Goal: Information Seeking & Learning: Find specific fact

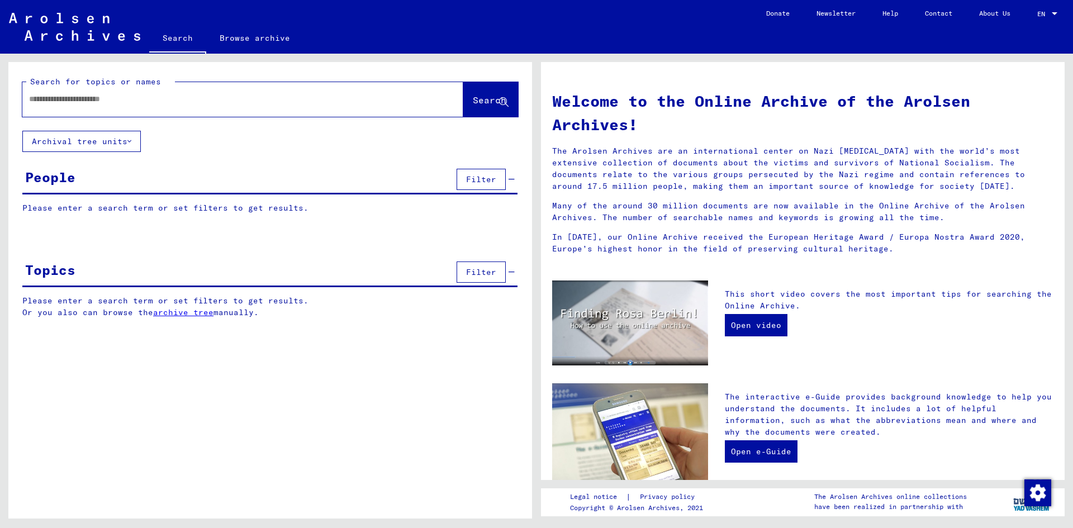
click at [345, 102] on input "text" at bounding box center [229, 99] width 401 height 12
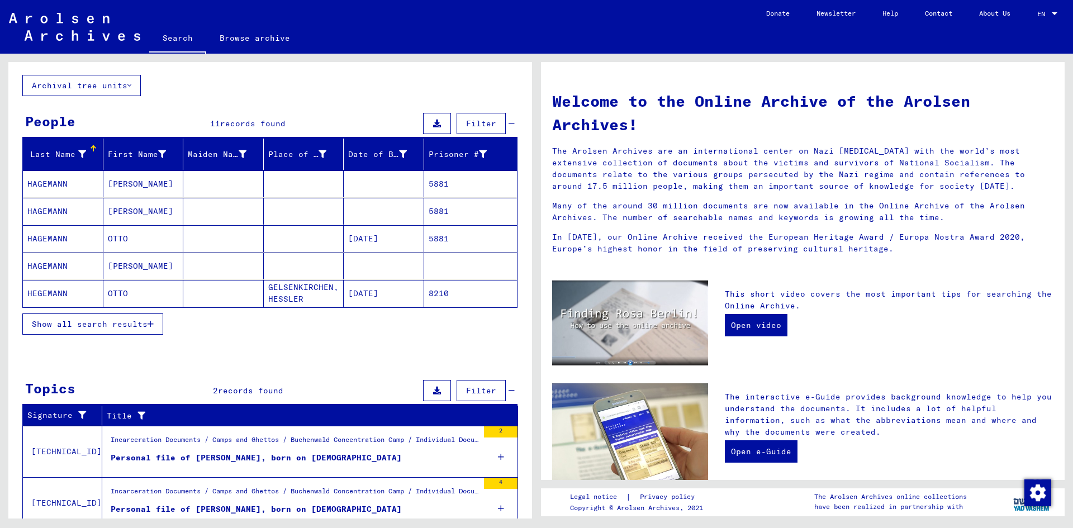
scroll to position [99, 0]
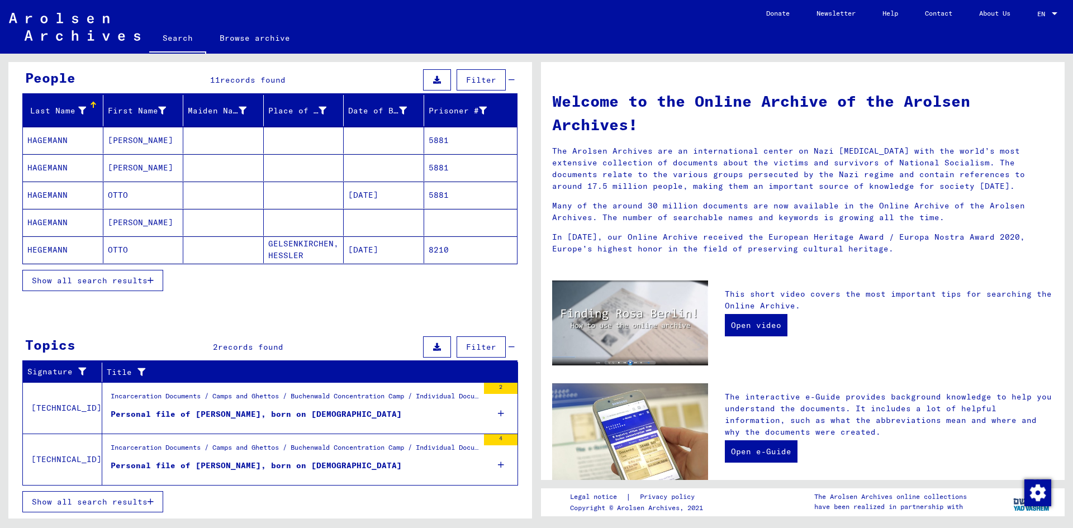
click at [116, 504] on span "Show all search results" at bounding box center [90, 502] width 116 height 10
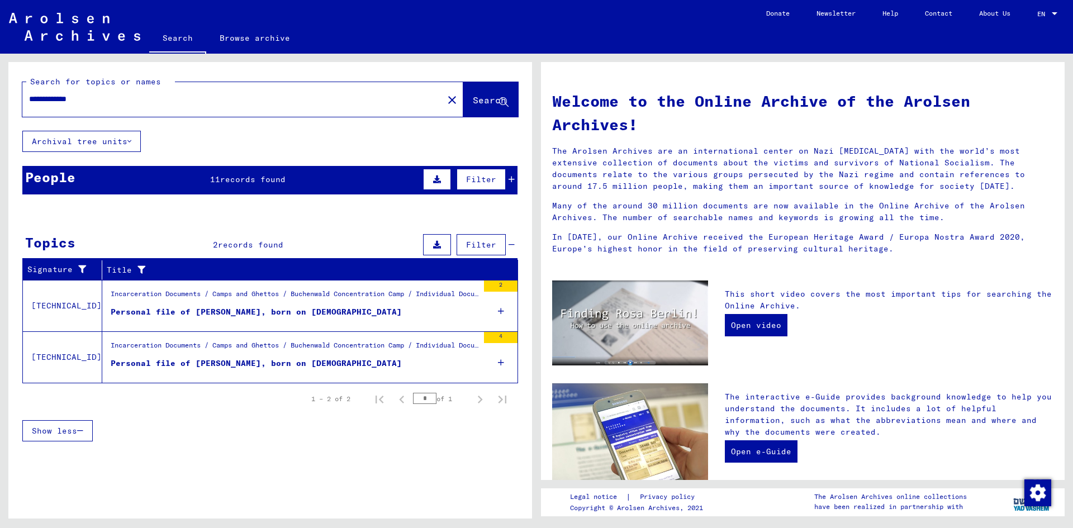
click at [107, 140] on button "Archival tree units" at bounding box center [81, 141] width 118 height 21
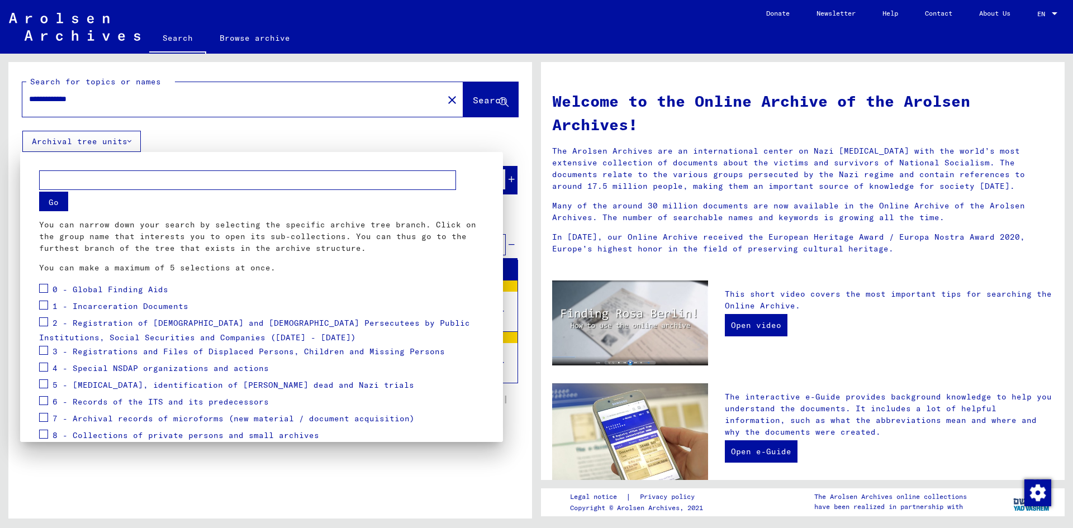
click at [192, 103] on div at bounding box center [536, 264] width 1073 height 528
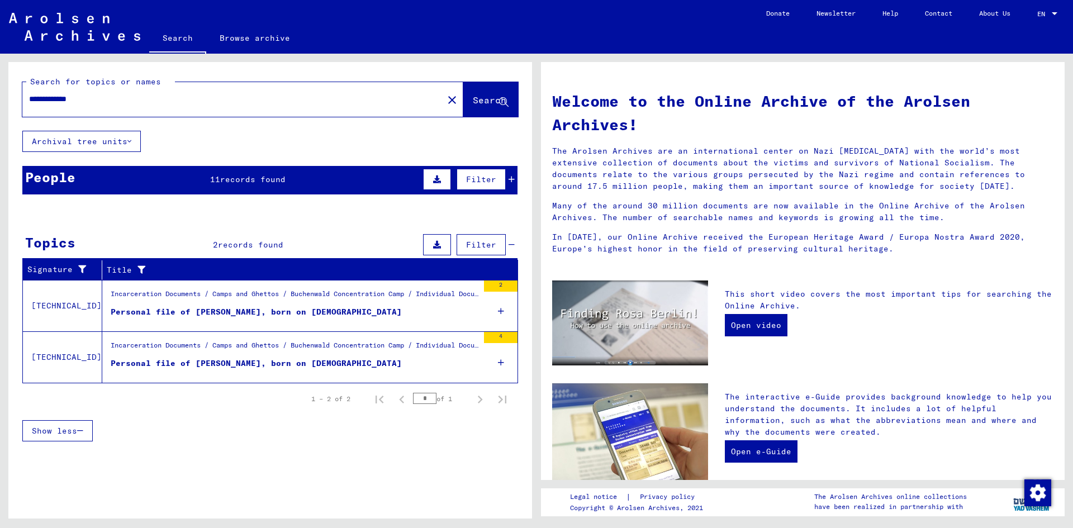
click at [506, 104] on icon at bounding box center [504, 103] width 10 height 10
click at [124, 107] on div "**********" at bounding box center [225, 99] width 407 height 25
click at [132, 94] on input "**********" at bounding box center [229, 99] width 401 height 12
type input "*"
click at [479, 91] on button "Search" at bounding box center [490, 99] width 55 height 35
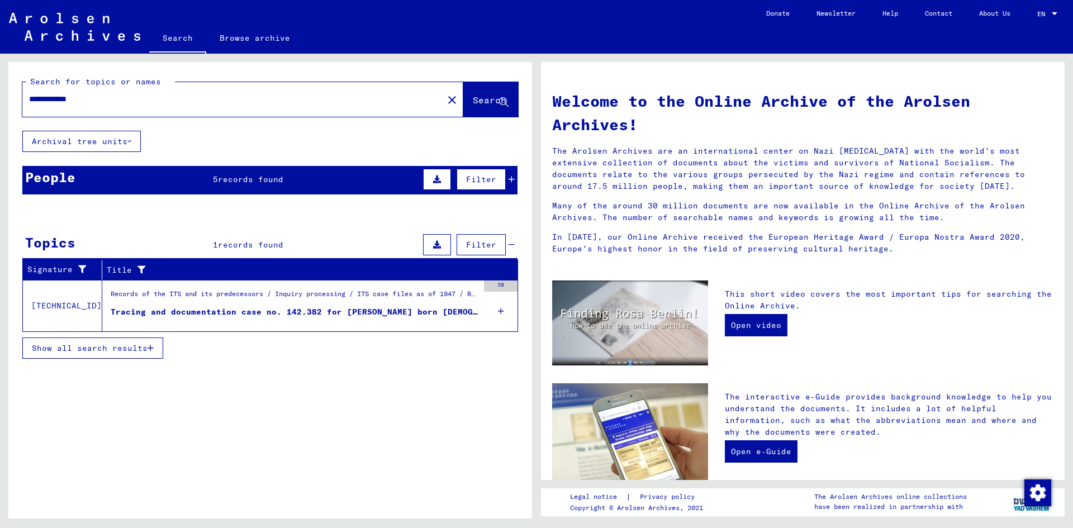
click at [360, 313] on div "Tracing and documentation case no. 142.382 for [PERSON_NAME] born [DEMOGRAPHIC_…" at bounding box center [295, 312] width 368 height 12
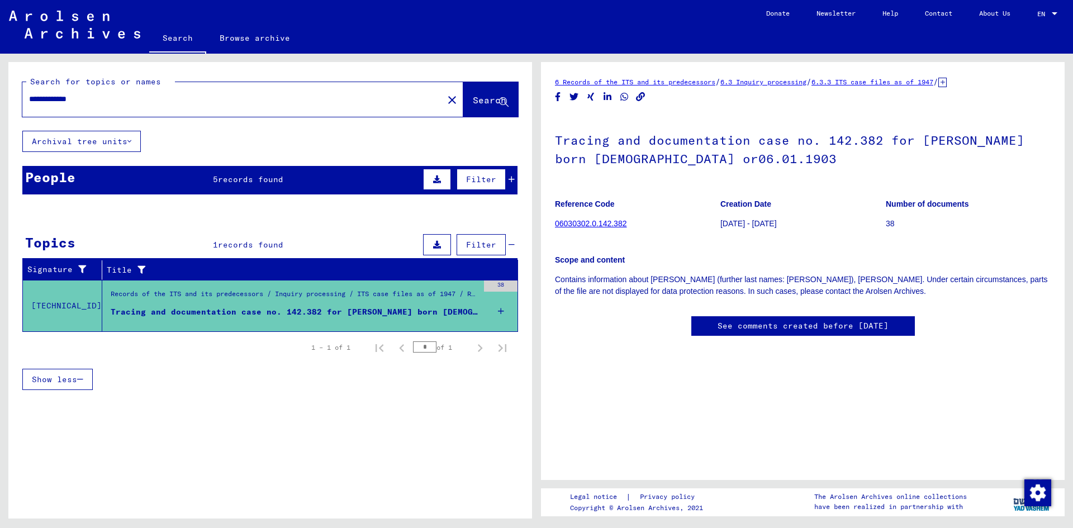
scroll to position [248, 0]
click at [236, 302] on div "Records of the ITS and its predecessors / Inquiry processing / ITS case files a…" at bounding box center [295, 297] width 368 height 16
click at [243, 306] on div "Tracing and documentation case no. 142.382 for [PERSON_NAME] born [DEMOGRAPHIC_…" at bounding box center [295, 312] width 368 height 12
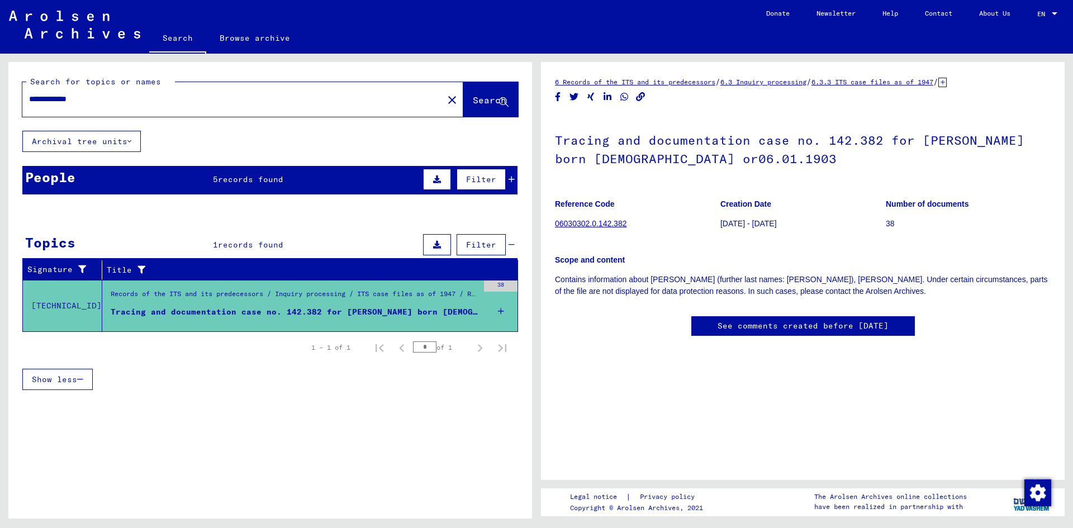
click at [258, 293] on div "Records of the ITS and its predecessors / Inquiry processing / ITS case files a…" at bounding box center [295, 297] width 368 height 16
click at [71, 377] on span "Show less" at bounding box center [54, 379] width 45 height 10
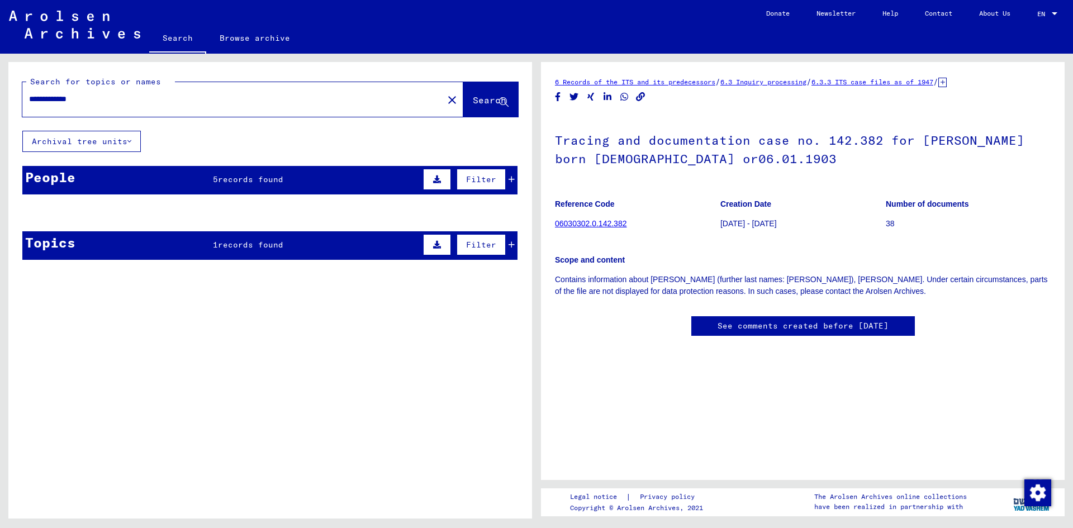
click at [280, 249] on mat-cell at bounding box center [304, 239] width 80 height 27
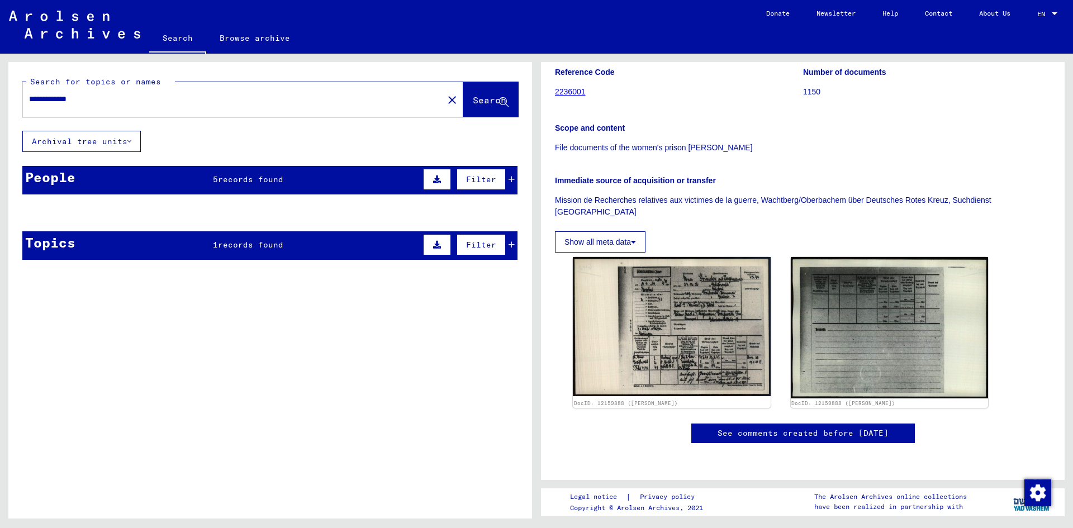
scroll to position [168, 0]
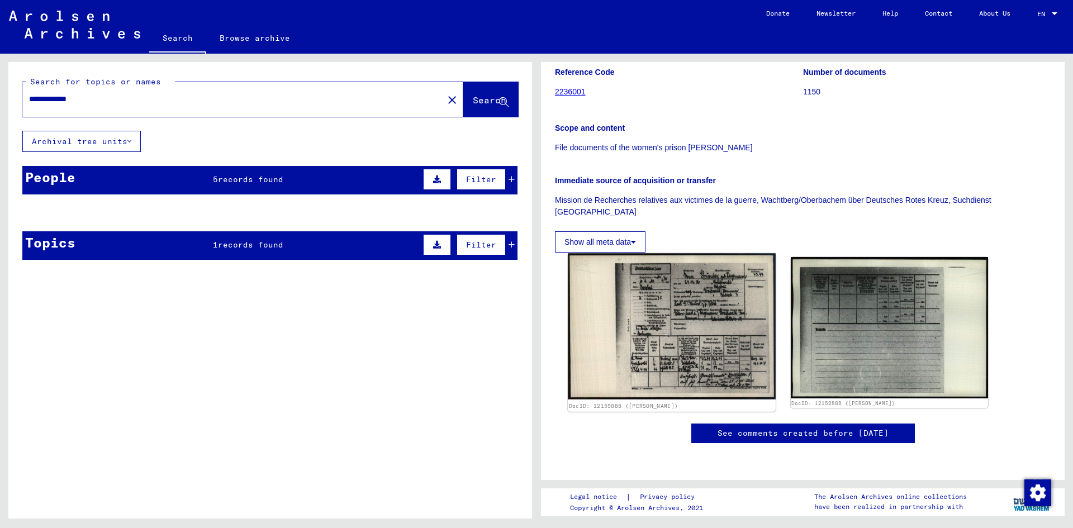
click at [639, 290] on img at bounding box center [671, 326] width 207 height 146
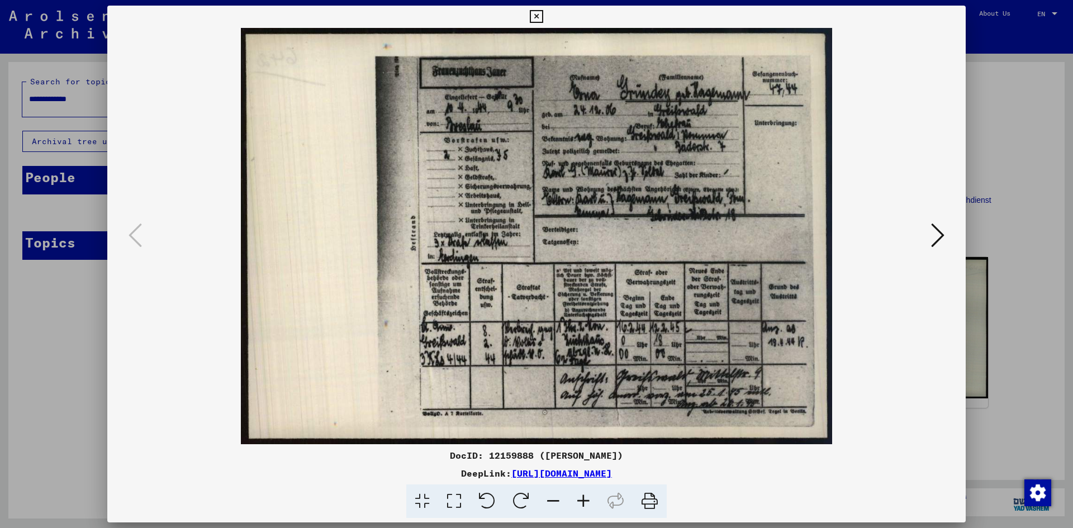
click at [540, 15] on icon at bounding box center [536, 16] width 13 height 13
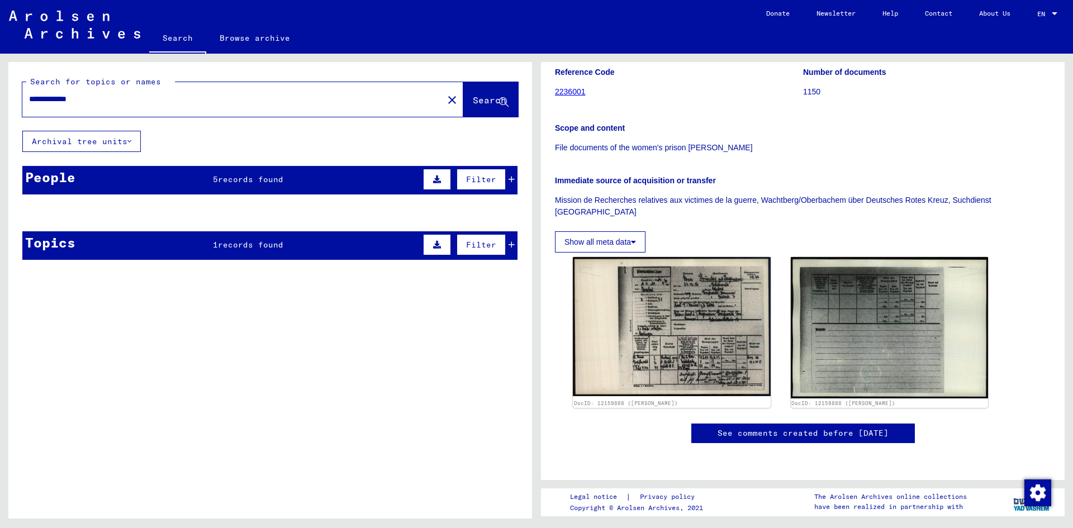
click at [51, 97] on input "**********" at bounding box center [232, 99] width 407 height 12
click at [495, 97] on span "Search" at bounding box center [490, 99] width 34 height 11
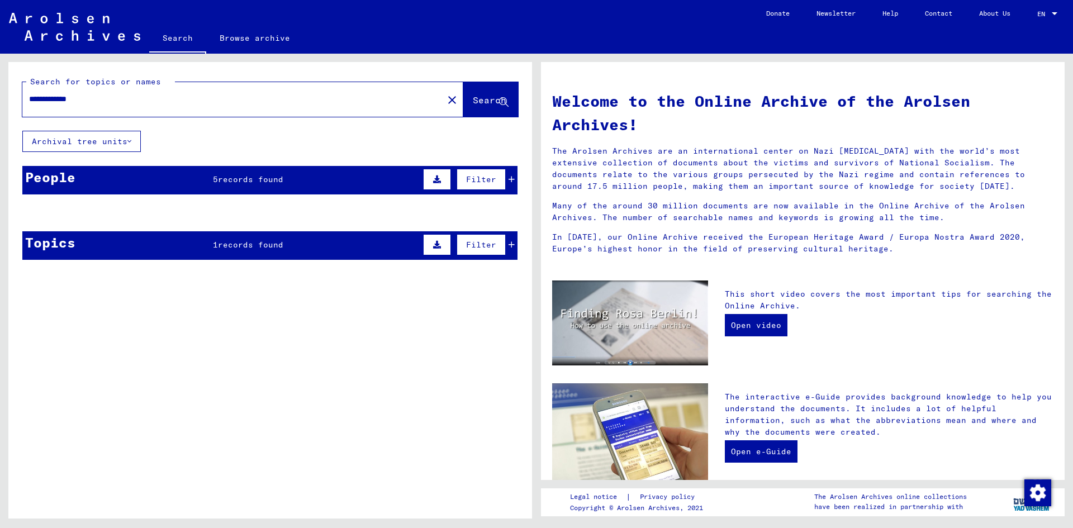
click at [50, 102] on input "**********" at bounding box center [229, 99] width 401 height 12
type input "**********"
click at [287, 182] on div "People 11 records found Filter" at bounding box center [269, 180] width 495 height 29
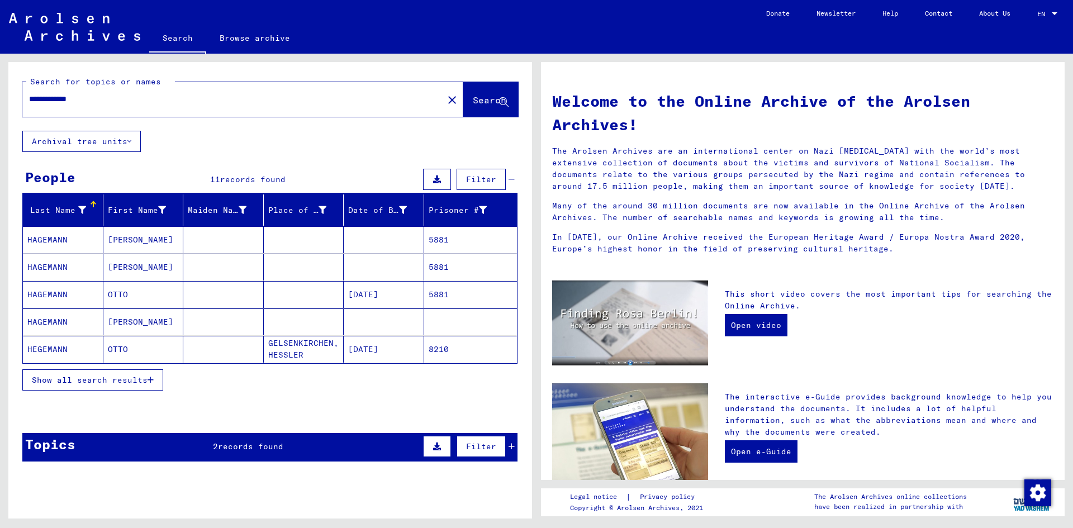
click at [393, 246] on mat-cell at bounding box center [384, 239] width 80 height 27
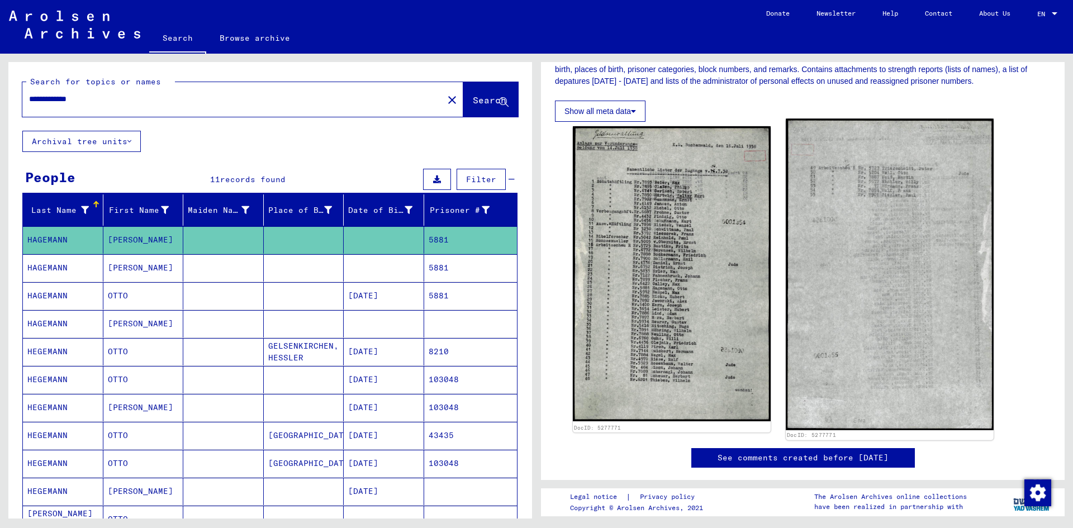
scroll to position [224, 0]
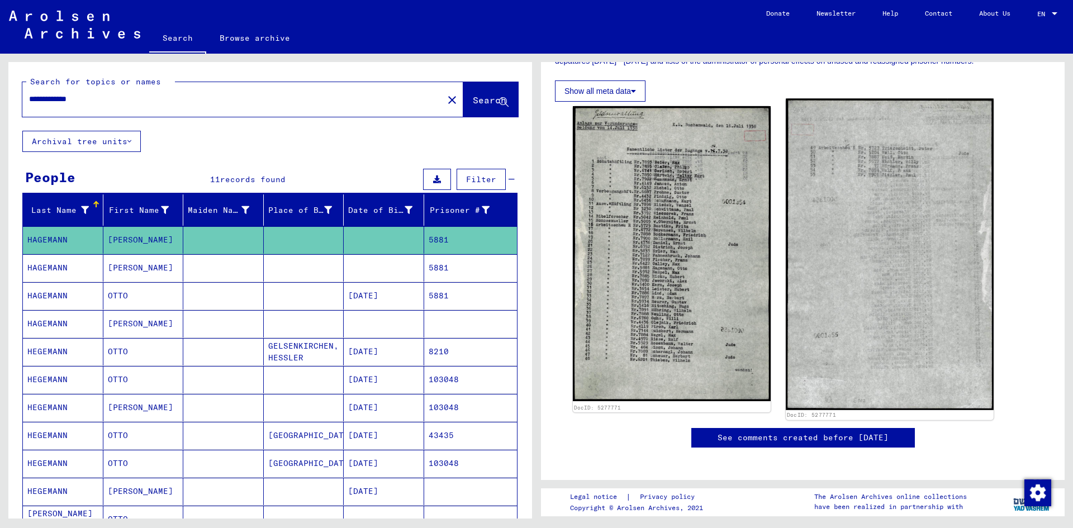
click at [887, 316] on img at bounding box center [889, 255] width 207 height 312
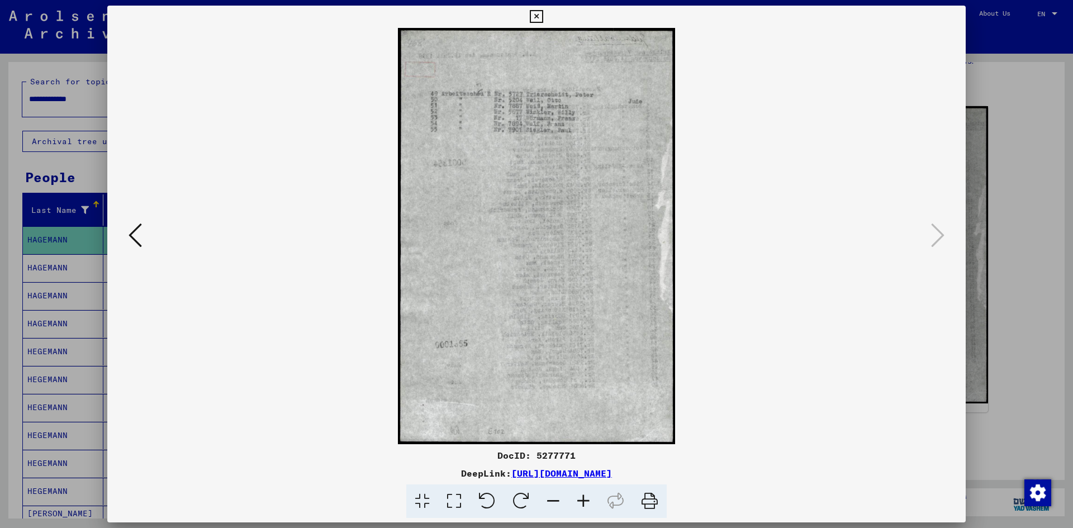
click at [137, 231] on icon at bounding box center [135, 235] width 13 height 27
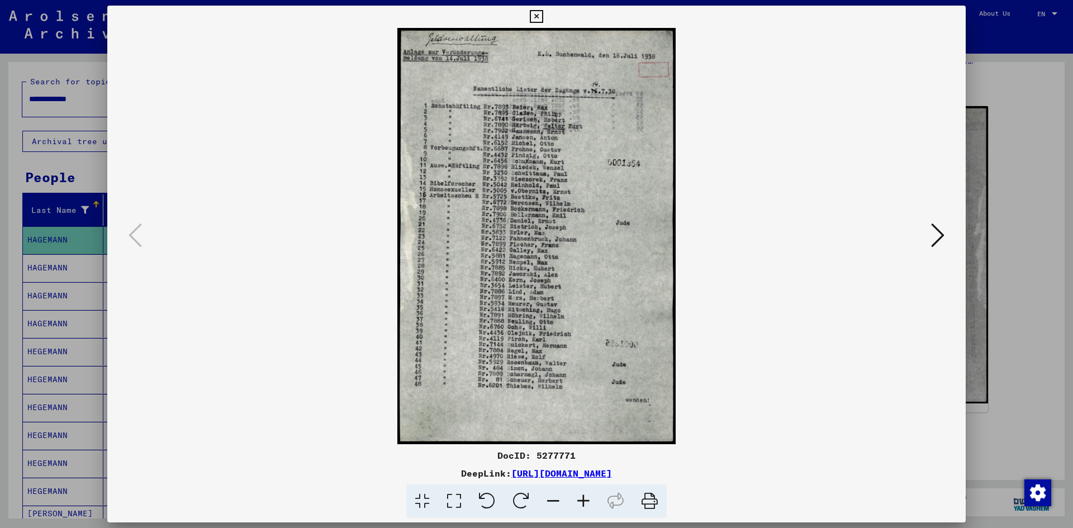
click at [1023, 148] on div at bounding box center [536, 264] width 1073 height 528
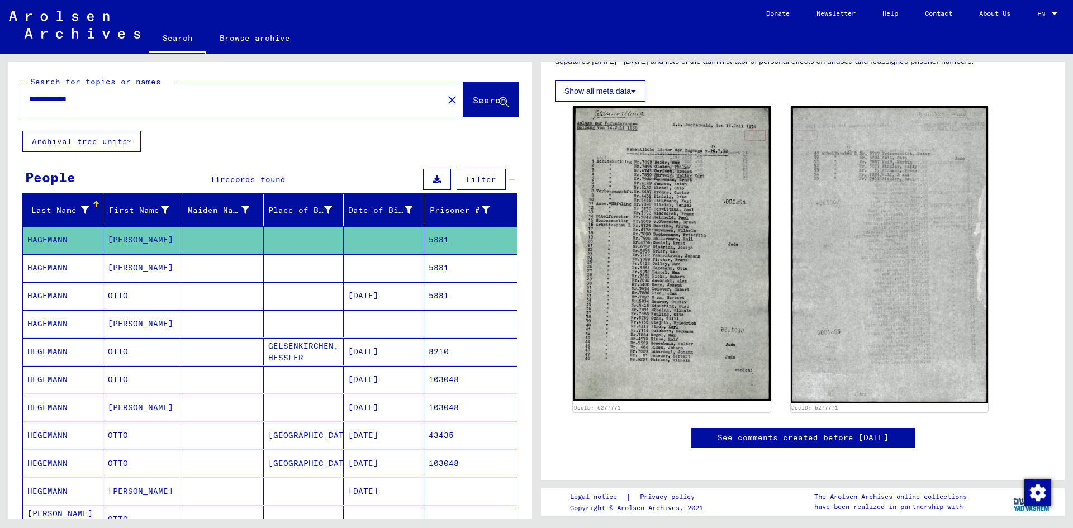
click at [377, 267] on mat-cell at bounding box center [384, 267] width 80 height 27
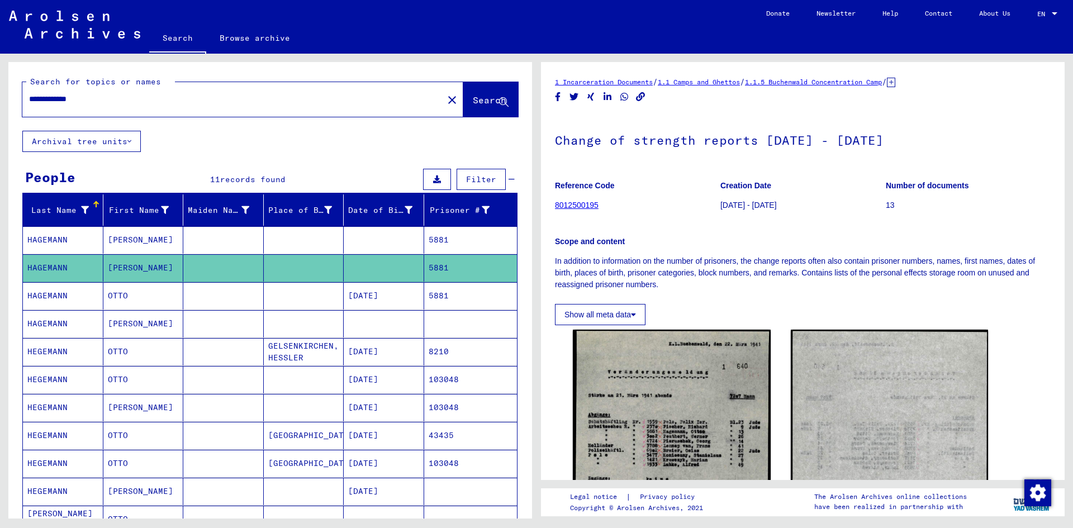
click at [349, 240] on mat-cell at bounding box center [384, 239] width 80 height 27
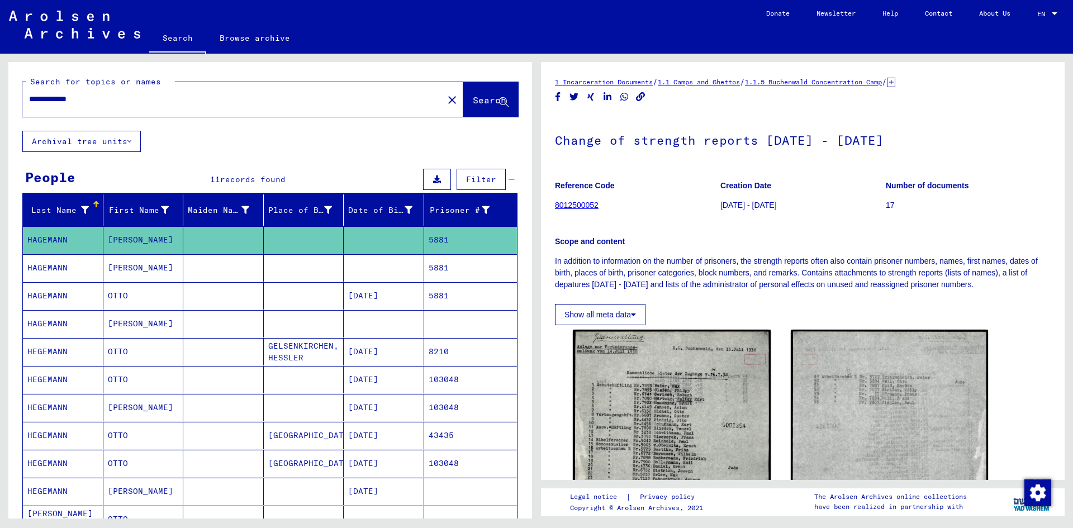
click at [357, 271] on mat-cell at bounding box center [384, 267] width 80 height 27
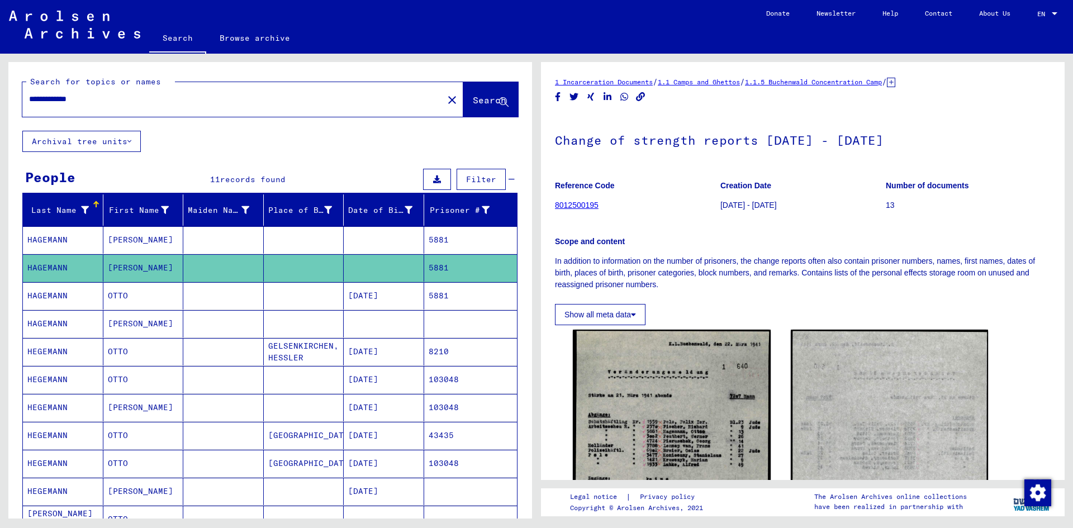
click at [369, 305] on mat-cell "[DATE]" at bounding box center [384, 295] width 80 height 27
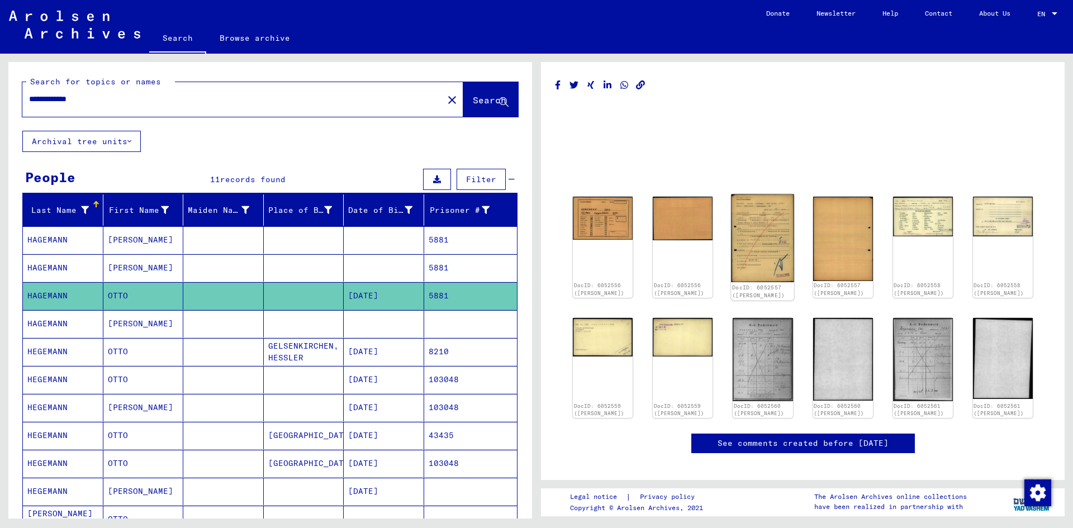
click at [784, 260] on img at bounding box center [763, 239] width 63 height 88
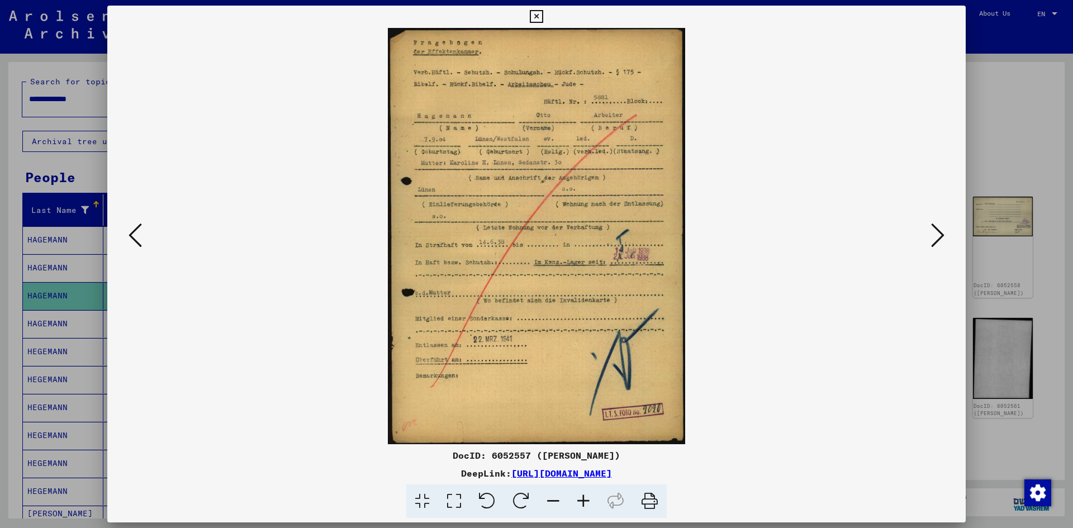
click at [1003, 116] on div at bounding box center [536, 264] width 1073 height 528
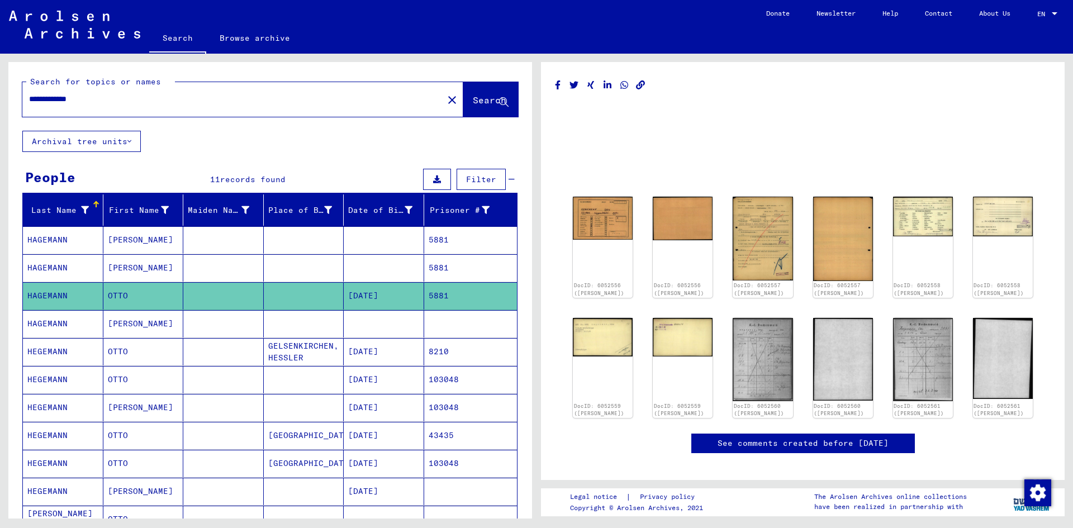
click at [382, 348] on mat-cell "[DATE]" at bounding box center [384, 351] width 80 height 27
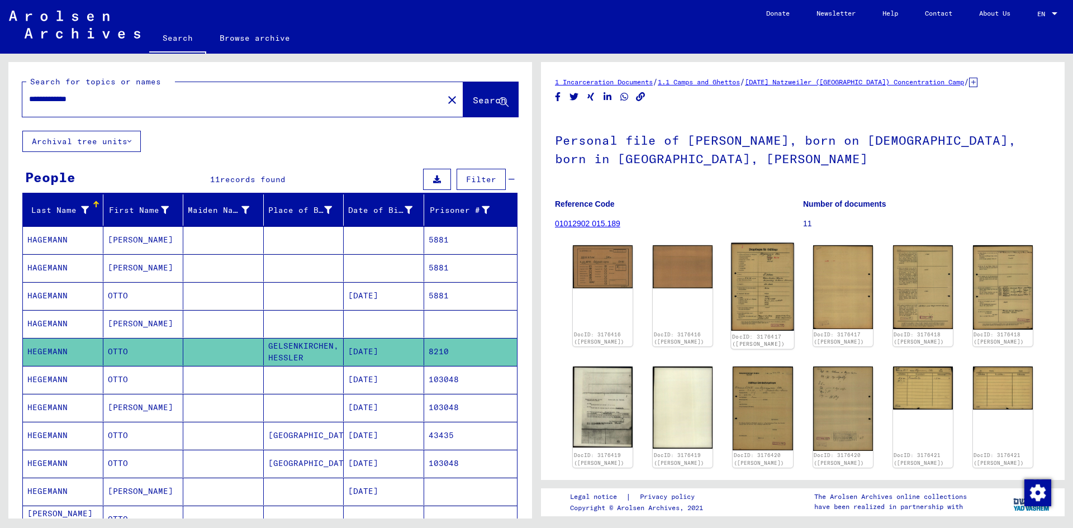
click at [765, 306] on img at bounding box center [763, 287] width 63 height 88
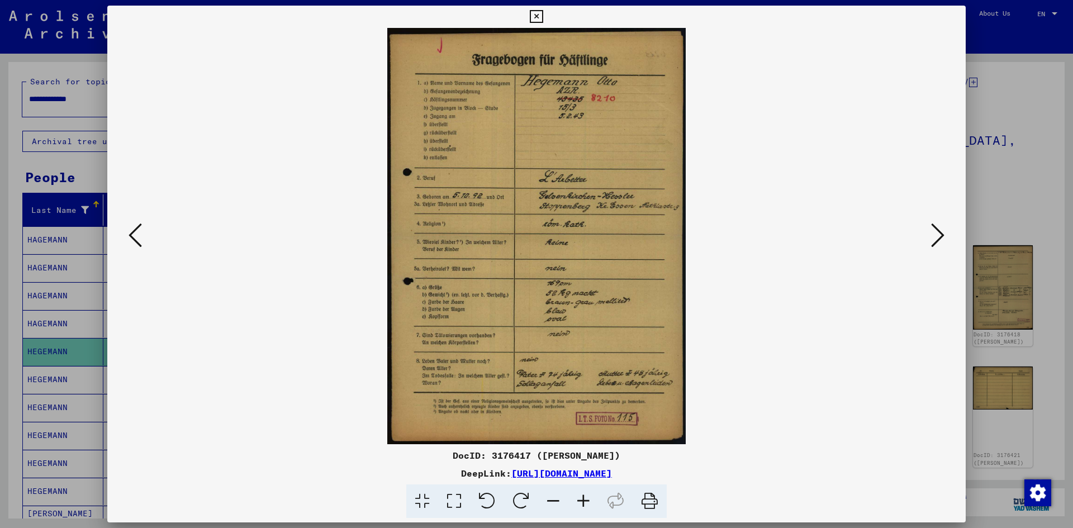
click at [1052, 191] on div at bounding box center [536, 264] width 1073 height 528
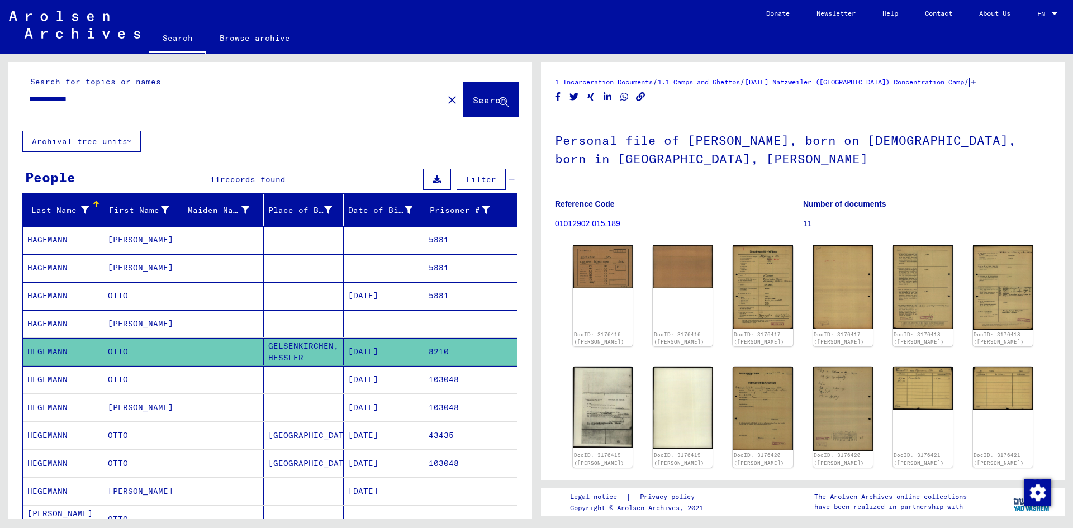
click at [390, 298] on mat-cell "[DATE]" at bounding box center [384, 295] width 80 height 27
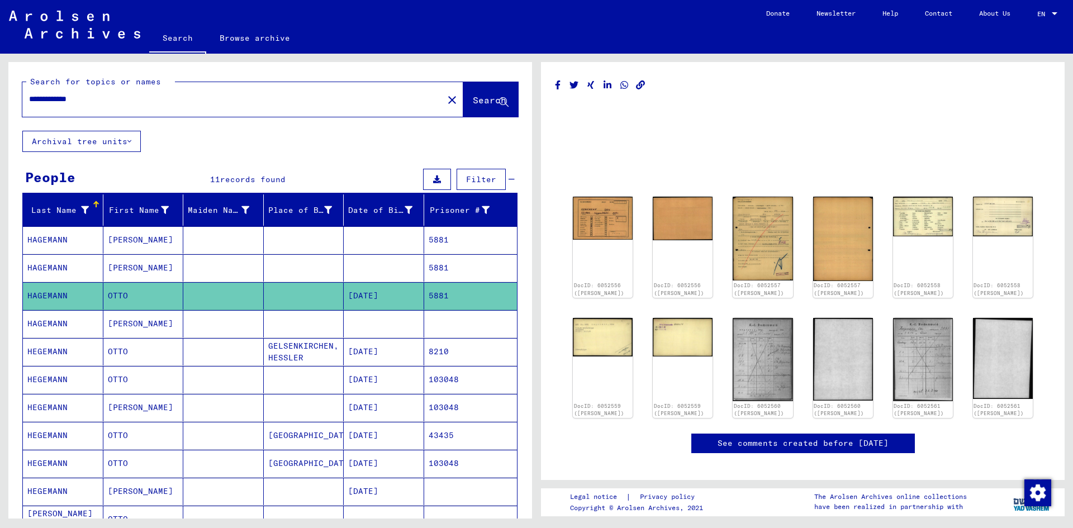
click at [382, 333] on mat-cell at bounding box center [384, 323] width 80 height 27
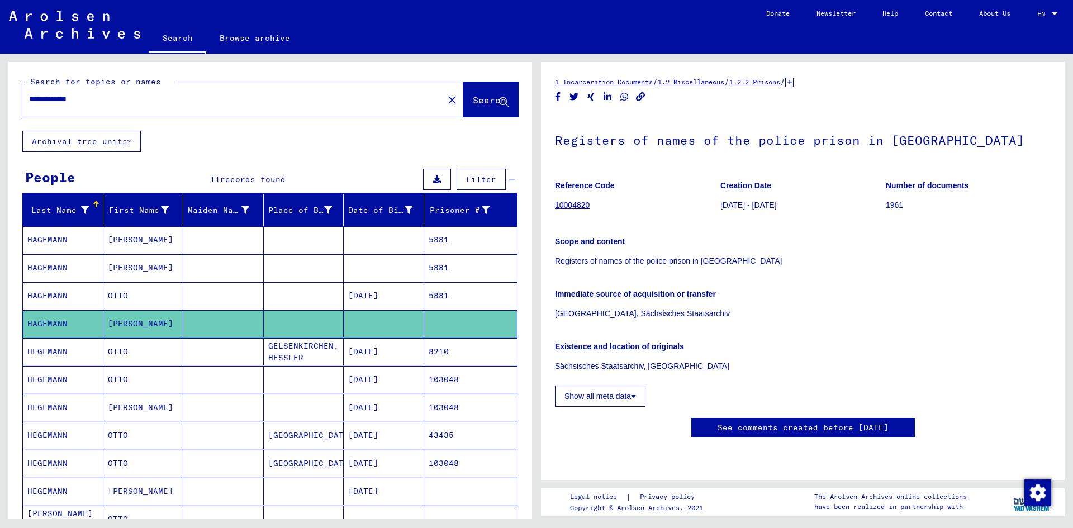
click at [383, 354] on mat-cell "[DATE]" at bounding box center [384, 351] width 80 height 27
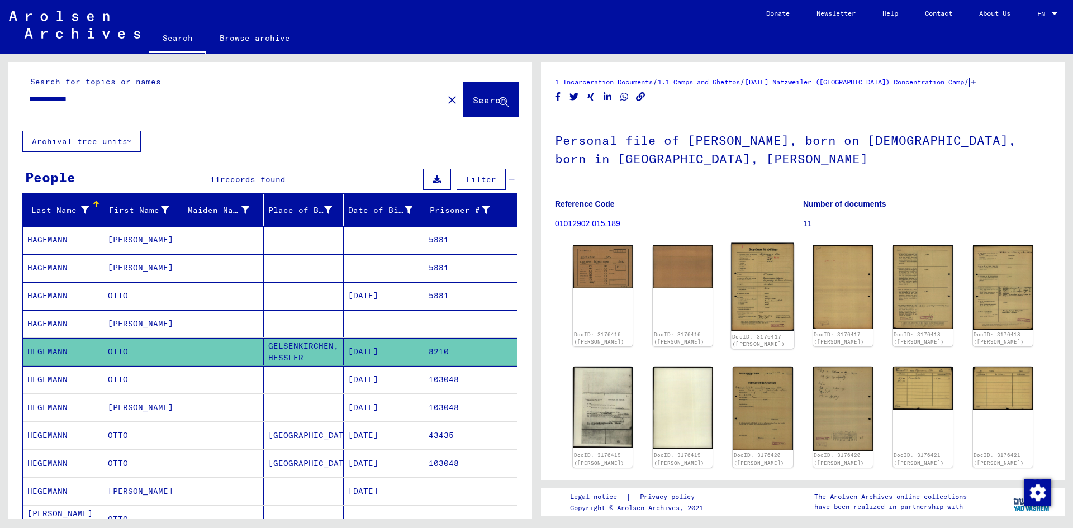
click at [762, 300] on img at bounding box center [763, 287] width 63 height 88
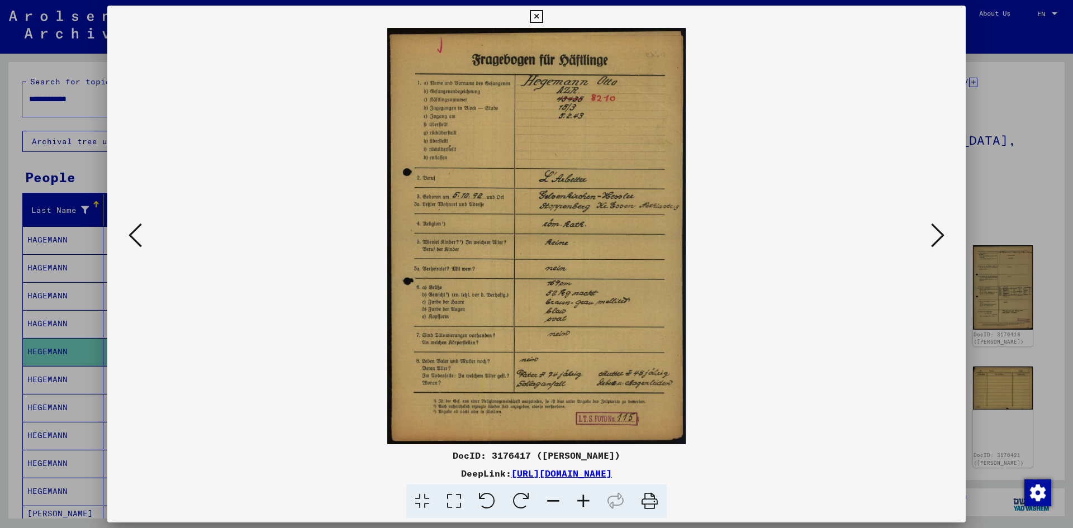
click at [1038, 100] on div at bounding box center [536, 264] width 1073 height 528
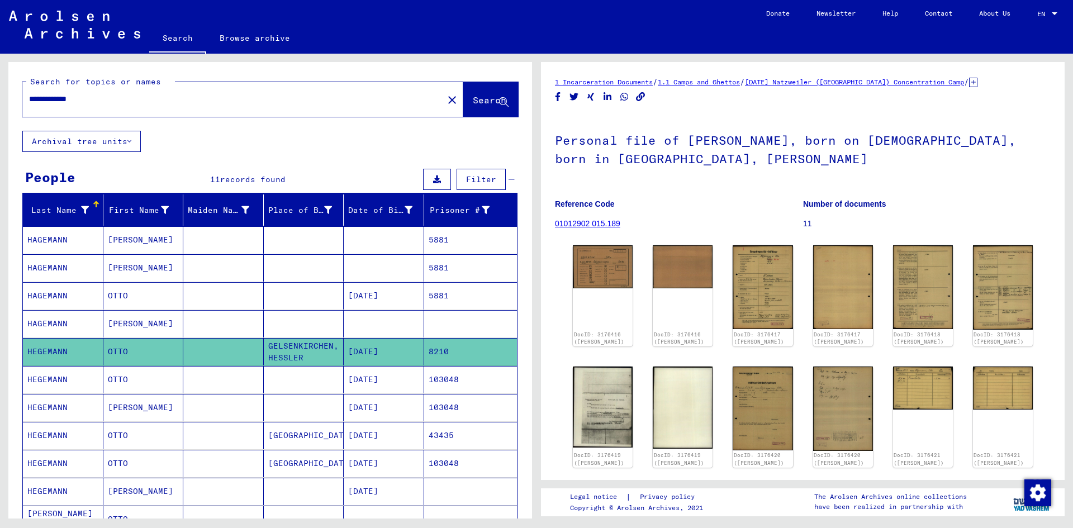
click at [390, 377] on mat-cell "[DATE]" at bounding box center [384, 379] width 80 height 27
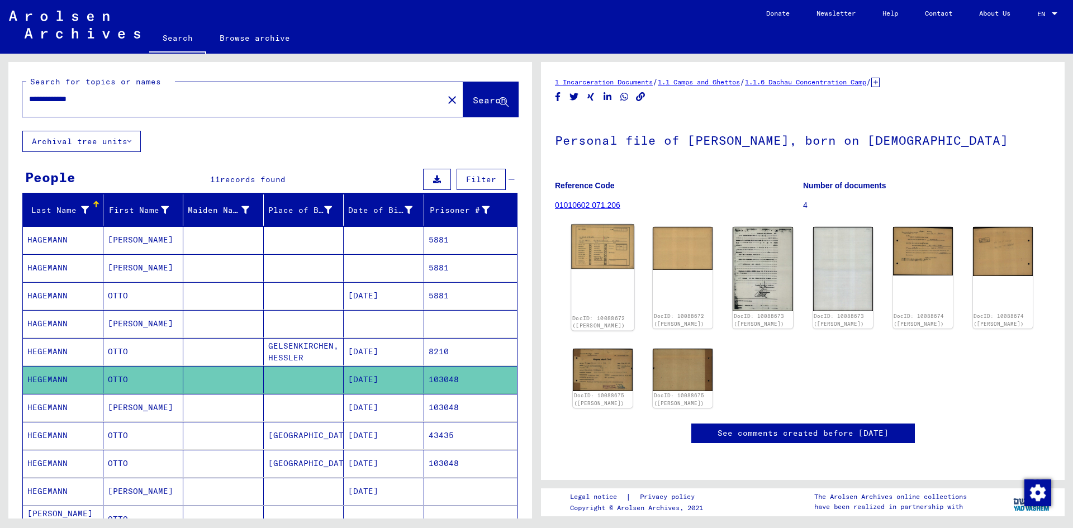
click at [609, 249] on img at bounding box center [602, 247] width 63 height 45
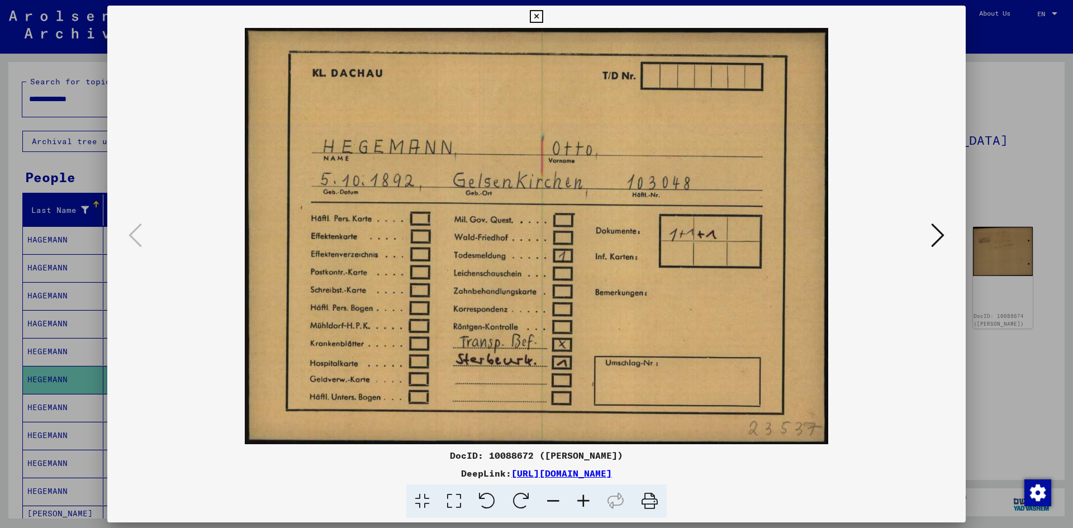
click at [1013, 151] on div at bounding box center [536, 264] width 1073 height 528
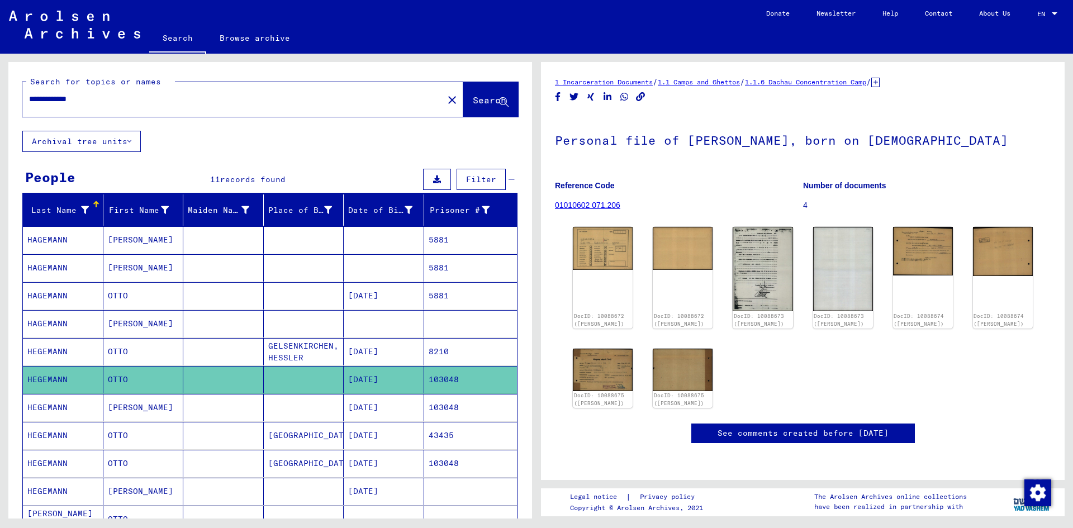
click at [371, 412] on mat-cell "[DATE]" at bounding box center [384, 407] width 80 height 27
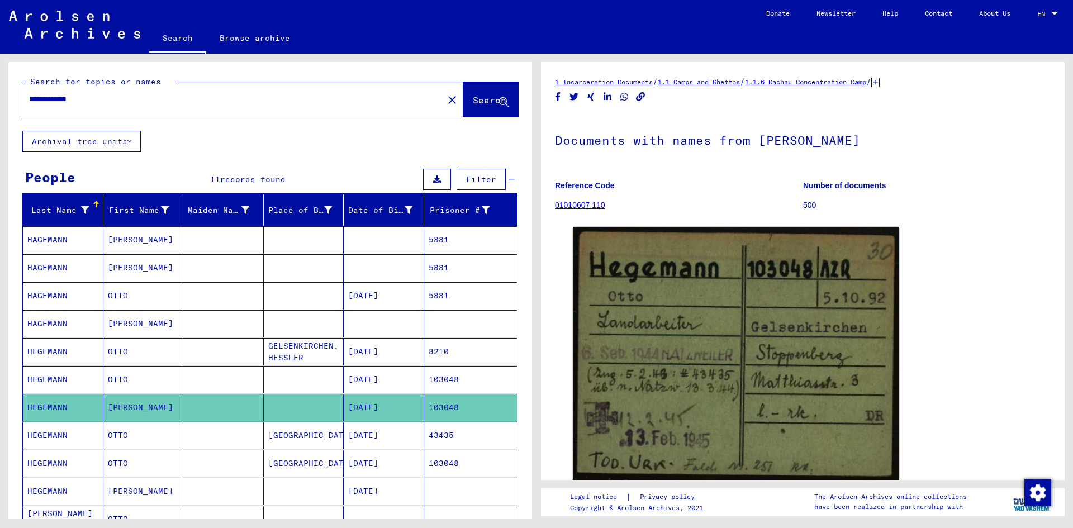
click at [390, 430] on mat-cell "[DATE]" at bounding box center [384, 435] width 80 height 27
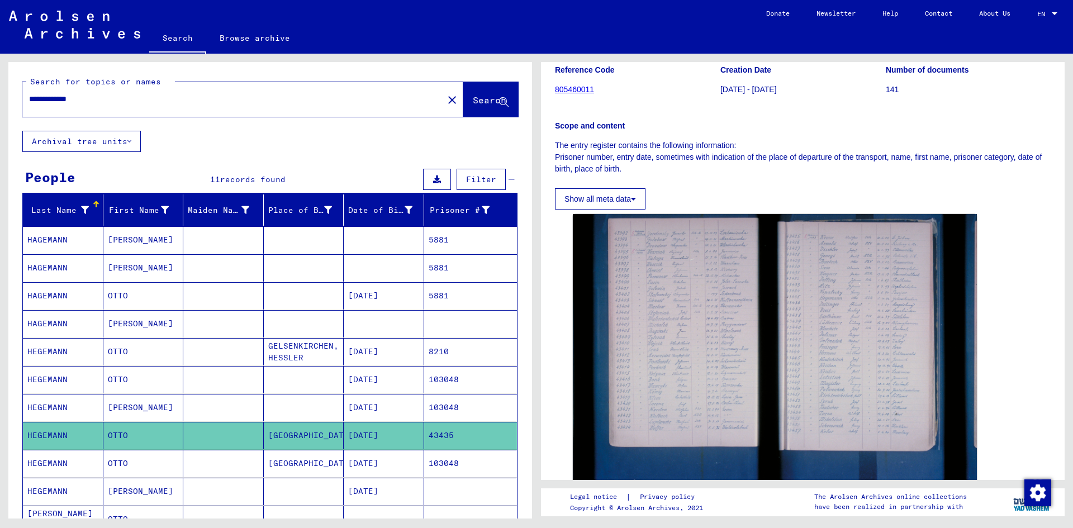
scroll to position [112, 0]
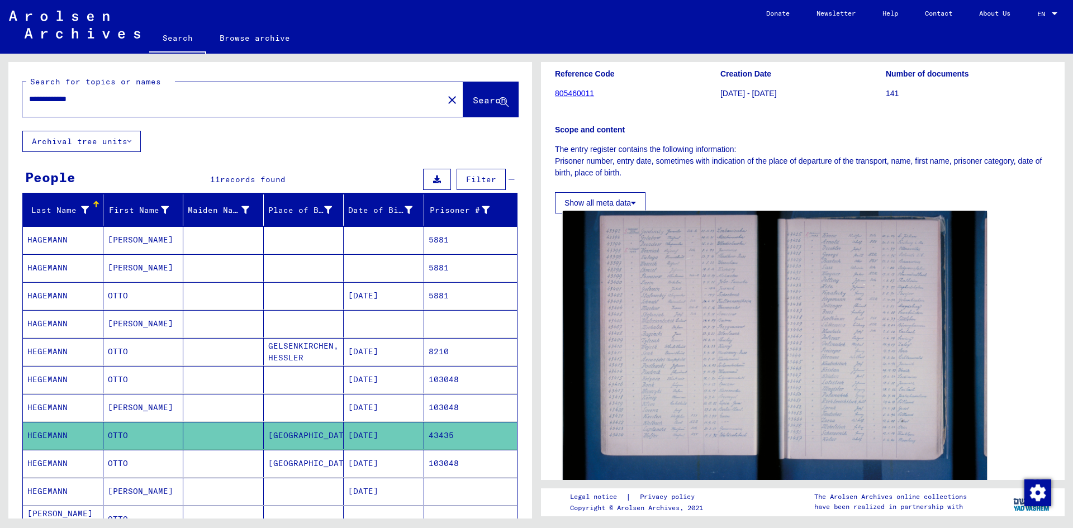
click at [658, 386] on img at bounding box center [775, 352] width 424 height 283
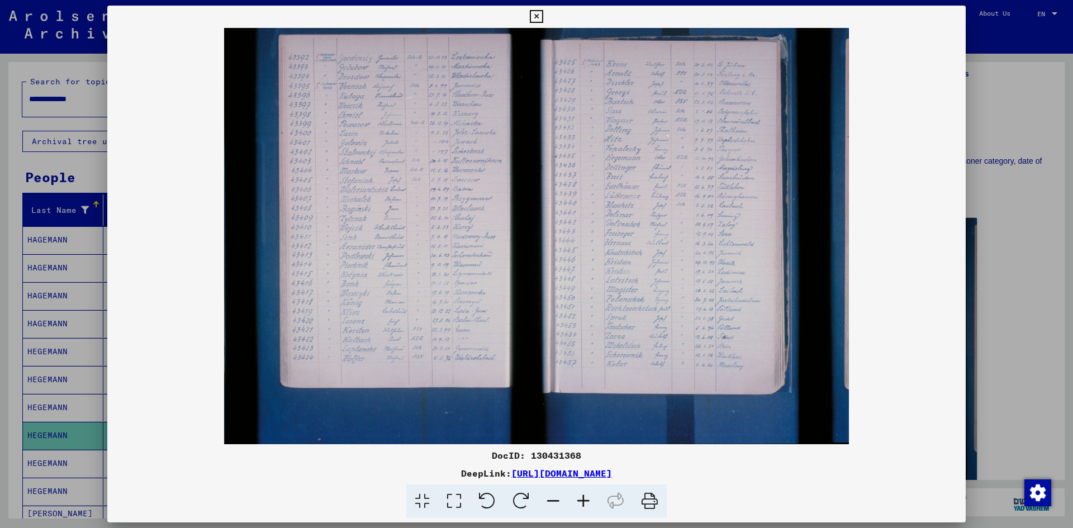
click at [1031, 305] on div at bounding box center [536, 264] width 1073 height 528
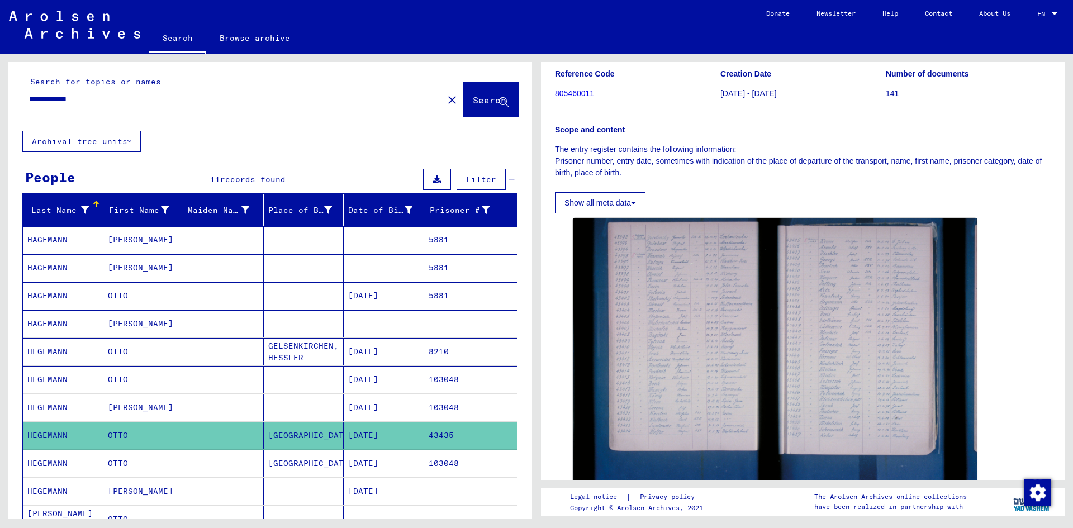
click at [383, 466] on mat-cell "[DATE]" at bounding box center [384, 463] width 80 height 27
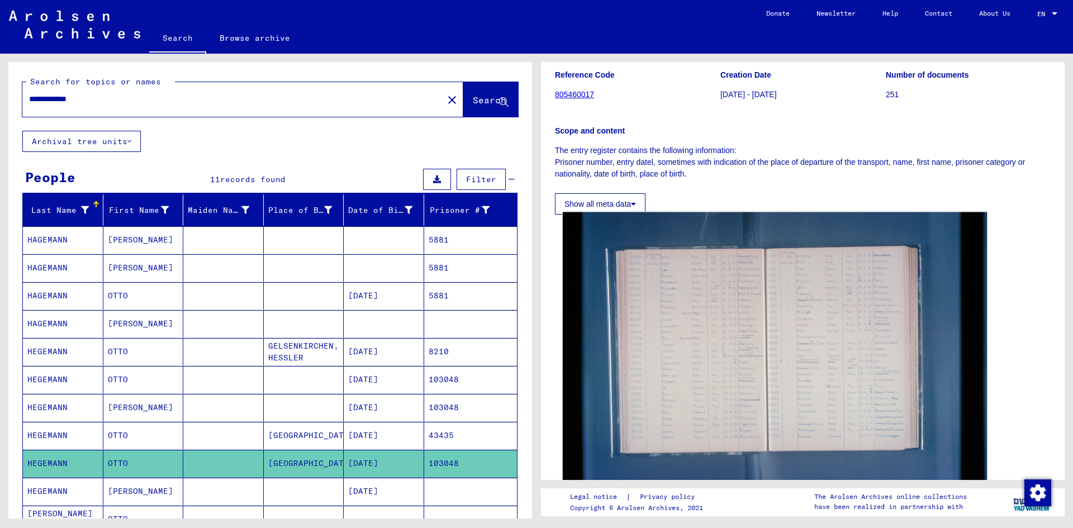
scroll to position [112, 0]
click at [791, 374] on img at bounding box center [775, 352] width 424 height 283
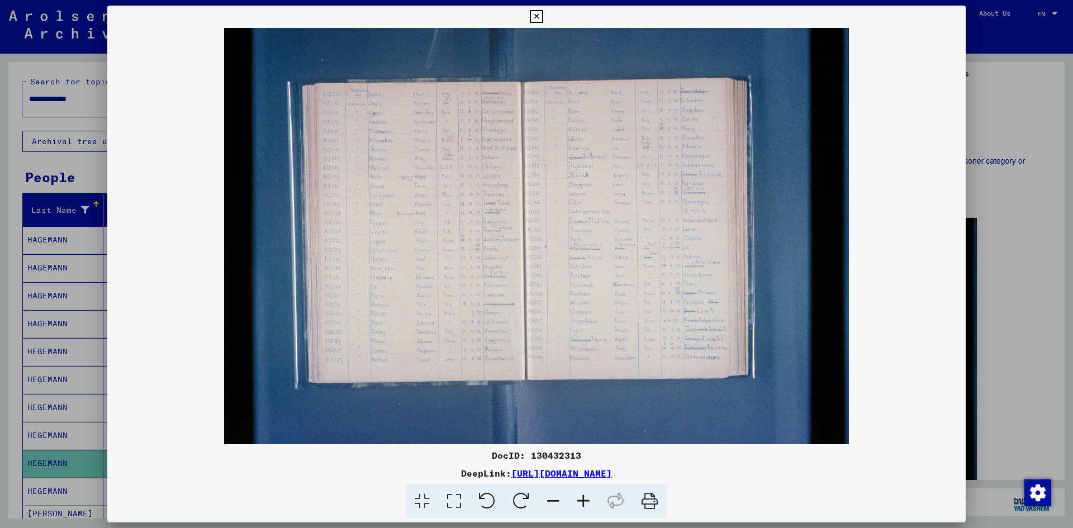
click at [431, 344] on img at bounding box center [536, 236] width 858 height 416
click at [433, 344] on img at bounding box center [536, 236] width 858 height 416
click at [434, 344] on img at bounding box center [536, 236] width 858 height 416
drag, startPoint x: 423, startPoint y: 344, endPoint x: 437, endPoint y: 343, distance: 14.0
drag, startPoint x: 1040, startPoint y: 234, endPoint x: 1028, endPoint y: 238, distance: 11.7
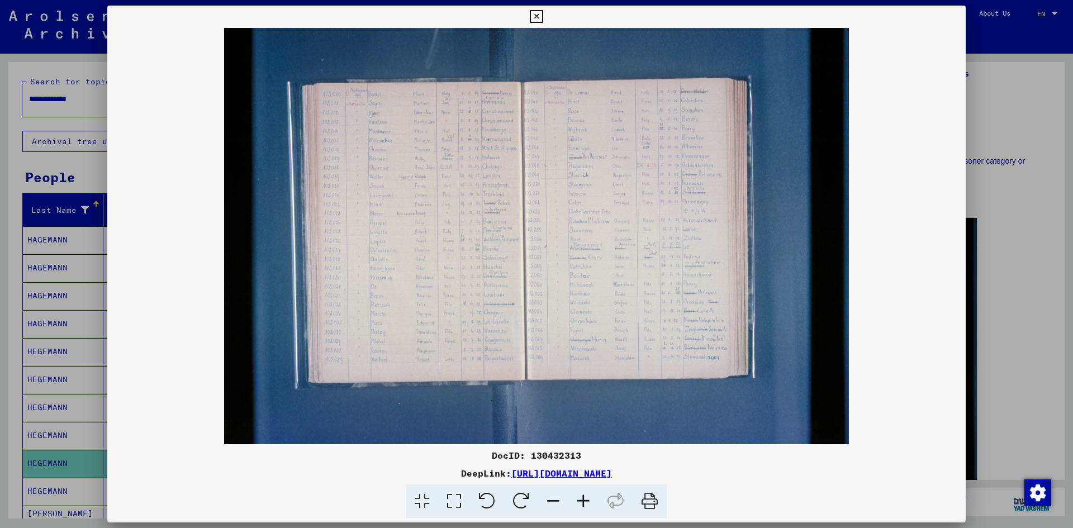
click at [1040, 234] on div at bounding box center [536, 264] width 1073 height 528
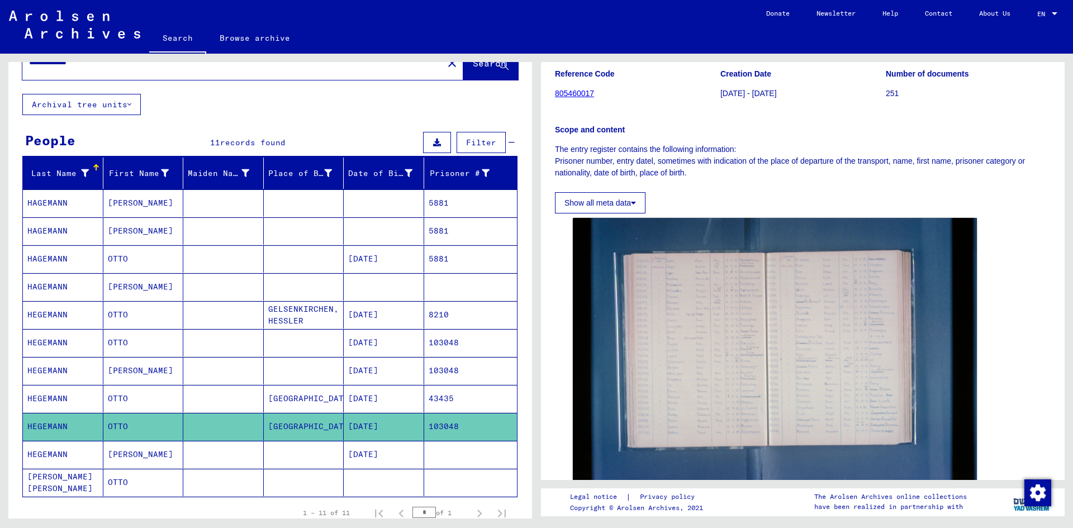
scroll to position [56, 0]
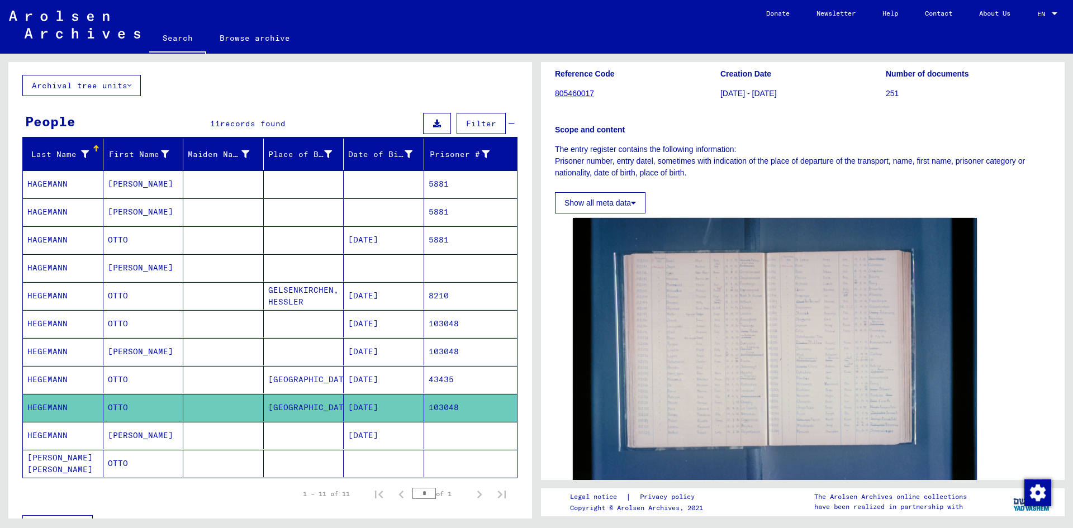
click at [313, 425] on mat-cell at bounding box center [304, 435] width 80 height 27
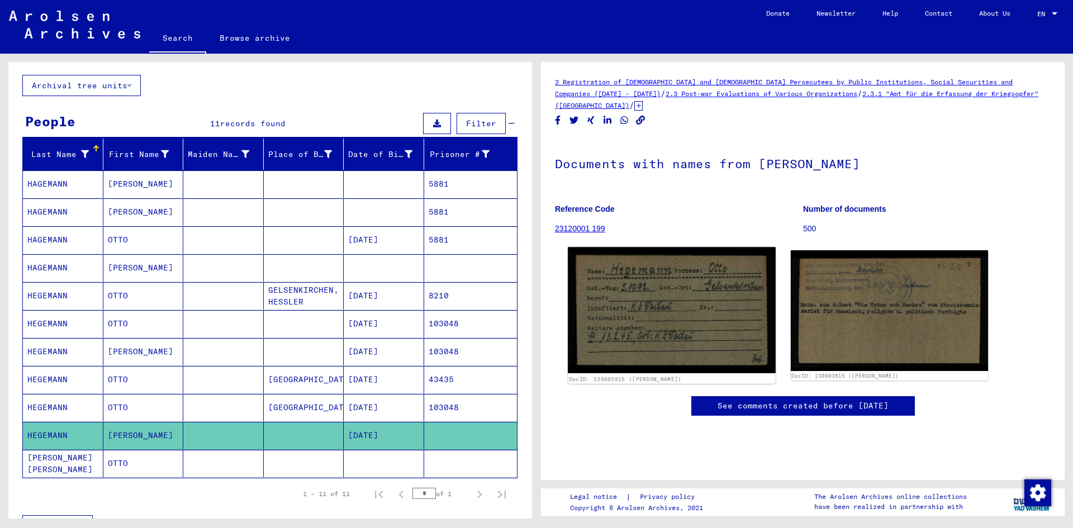
click at [689, 276] on img at bounding box center [671, 310] width 207 height 126
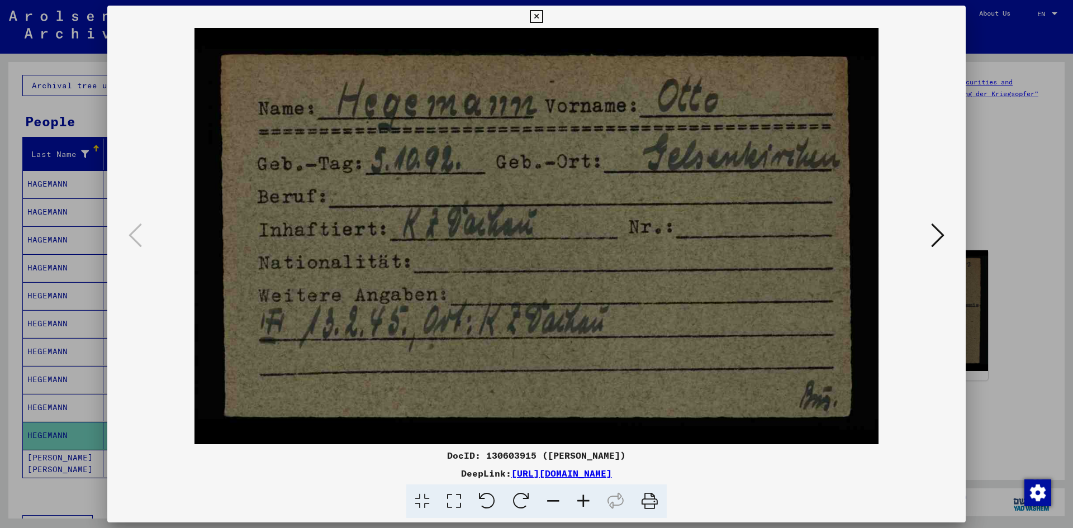
click at [1031, 198] on div at bounding box center [536, 264] width 1073 height 528
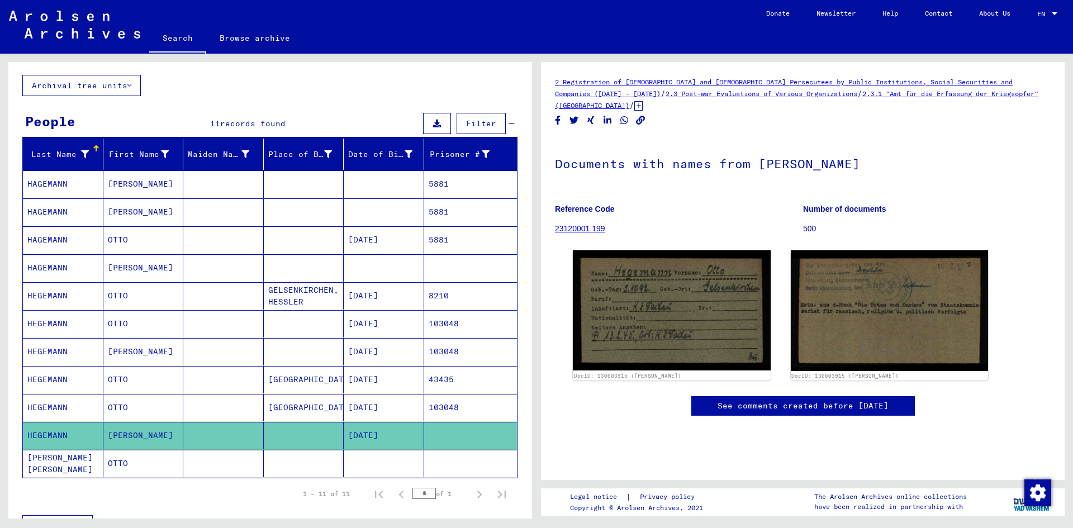
click at [399, 454] on mat-cell at bounding box center [384, 463] width 80 height 27
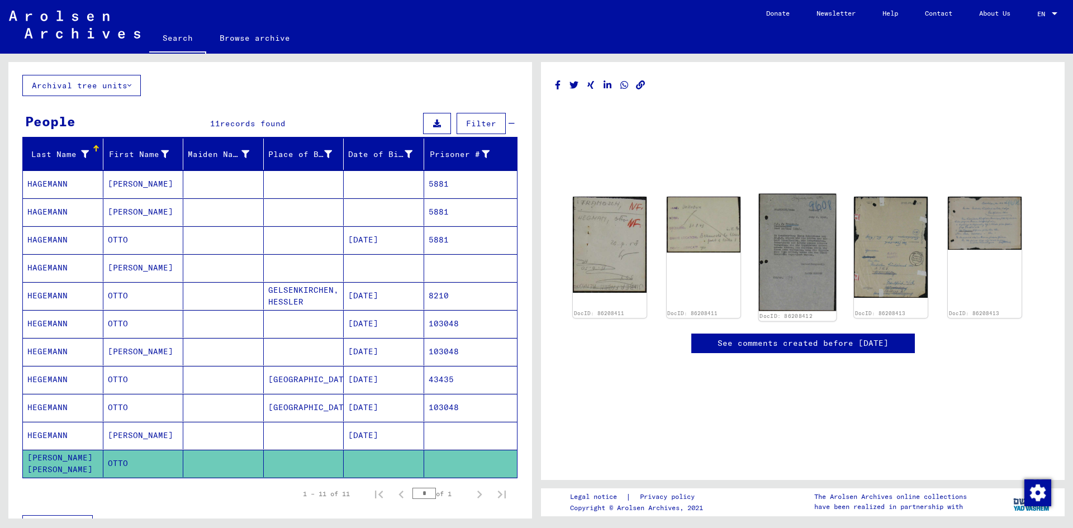
click at [766, 230] on img at bounding box center [796, 252] width 77 height 117
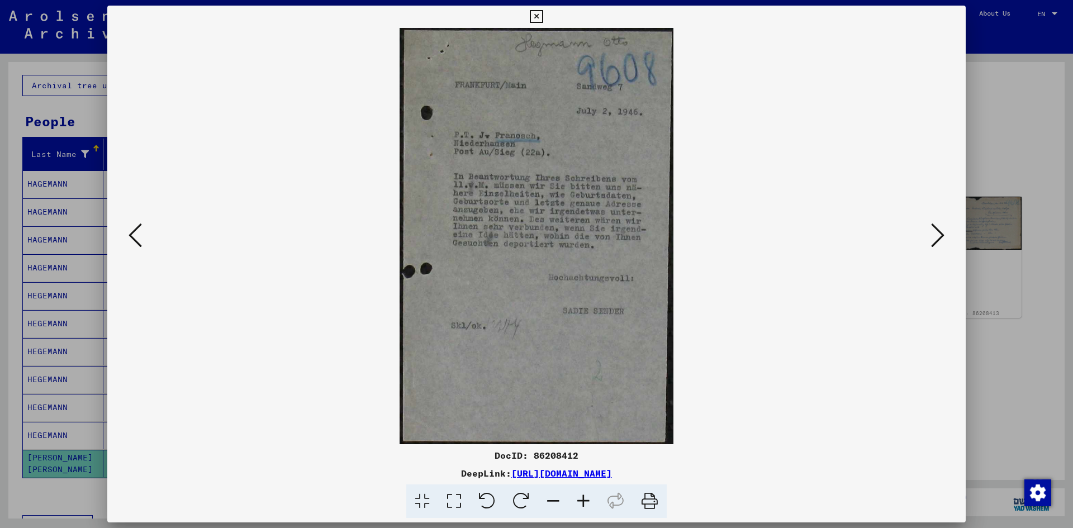
click at [1004, 99] on div at bounding box center [536, 264] width 1073 height 528
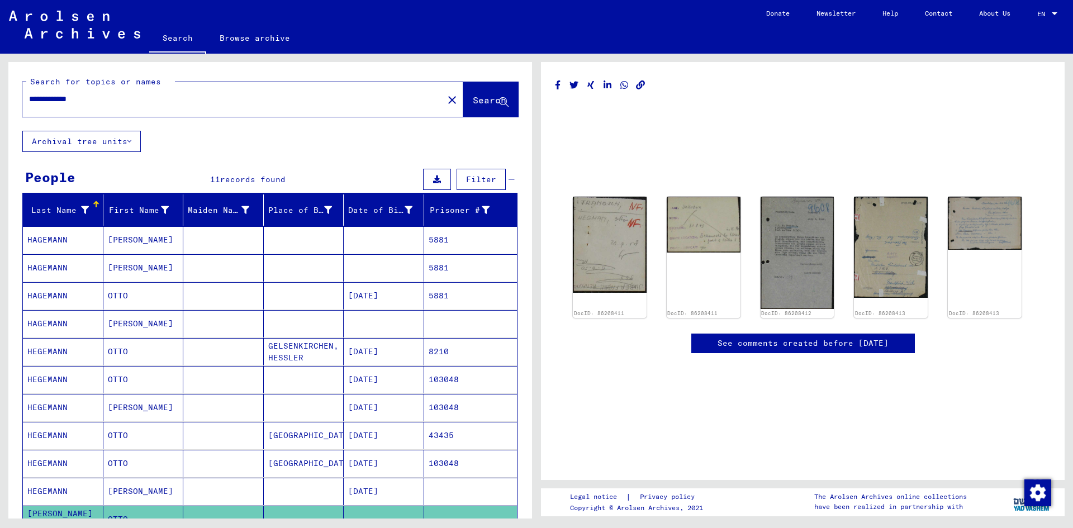
click at [488, 181] on button "Filter" at bounding box center [481, 179] width 49 height 21
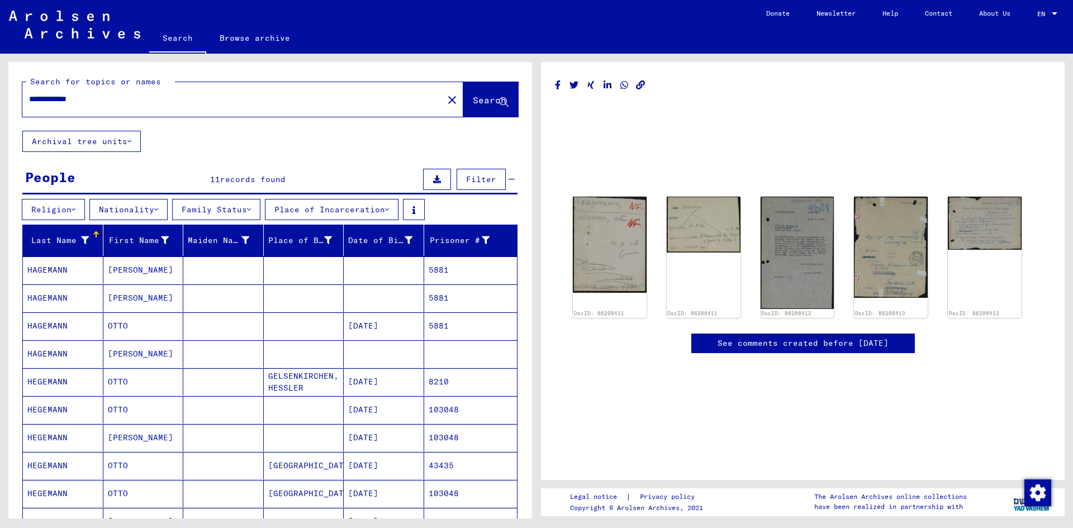
click at [244, 214] on button "Family Status" at bounding box center [216, 209] width 88 height 21
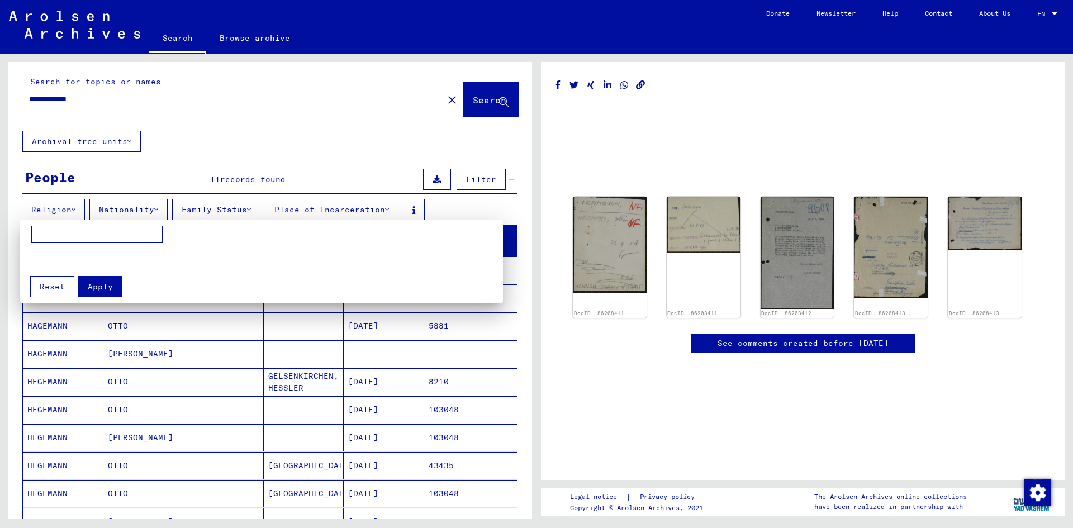
click at [137, 206] on div at bounding box center [536, 264] width 1073 height 528
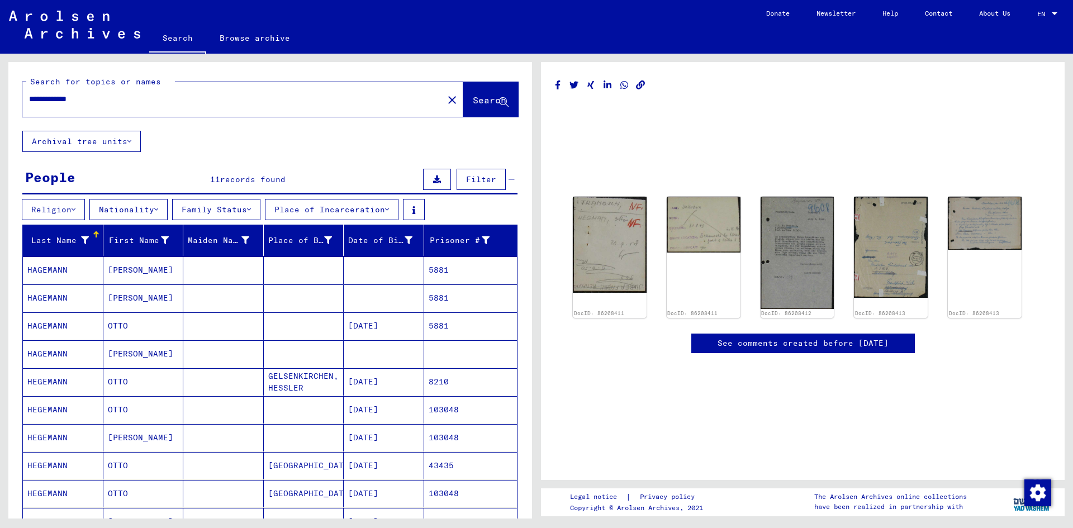
click at [131, 207] on button "Nationality" at bounding box center [128, 209] width 78 height 21
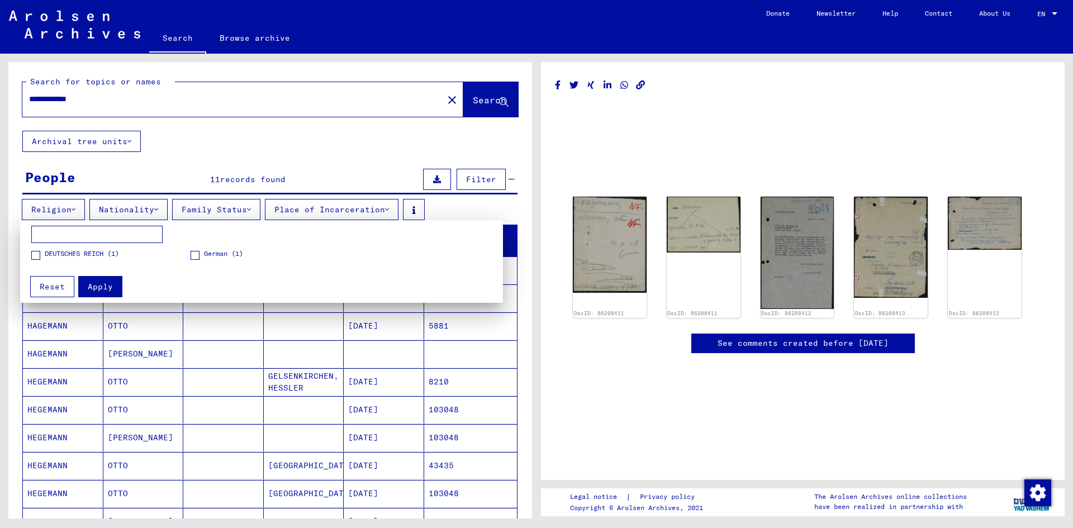
click at [108, 237] on input at bounding box center [96, 235] width 131 height 18
type input "*****"
click at [94, 286] on span "Apply" at bounding box center [100, 287] width 25 height 10
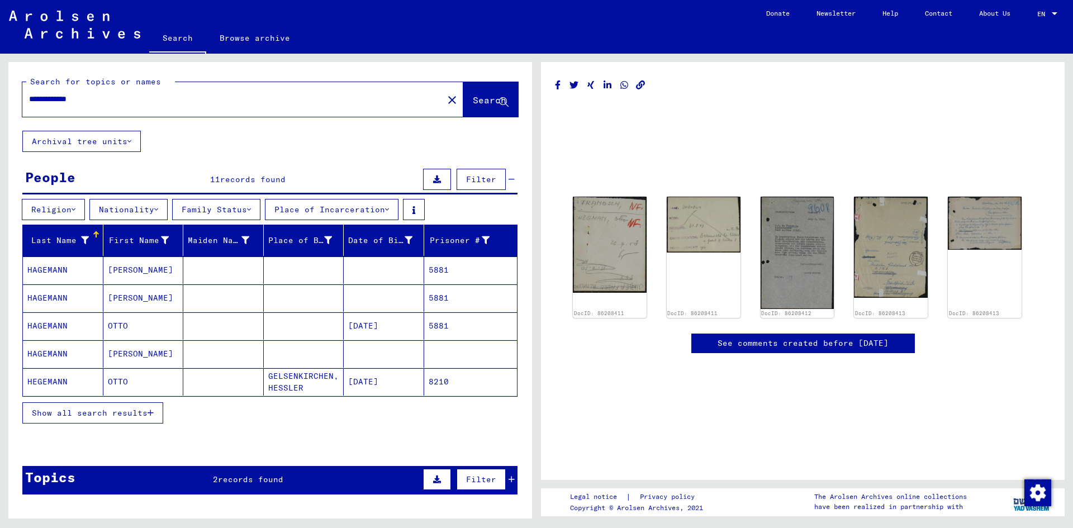
click at [389, 381] on mat-cell "[DATE]" at bounding box center [384, 381] width 80 height 27
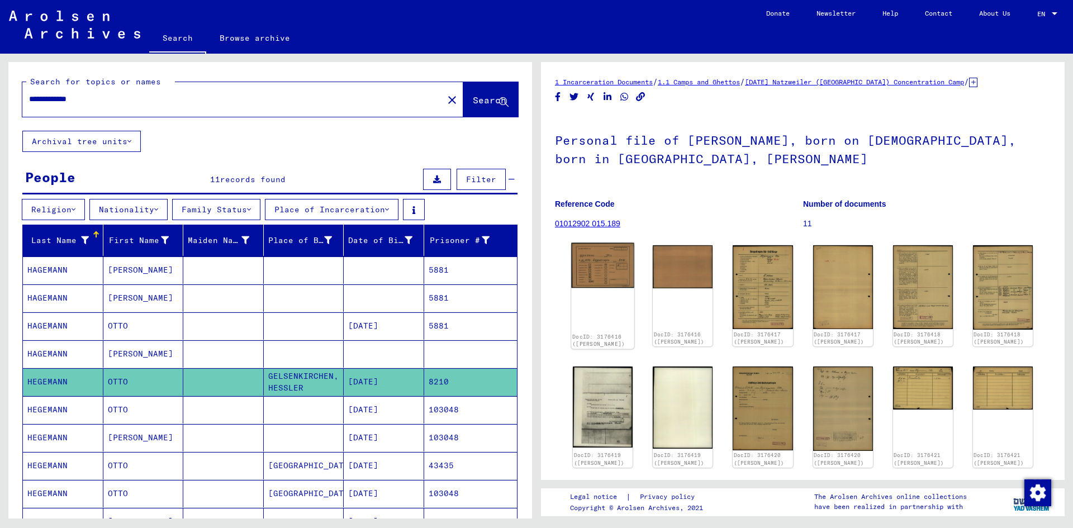
click at [611, 264] on img at bounding box center [602, 265] width 63 height 45
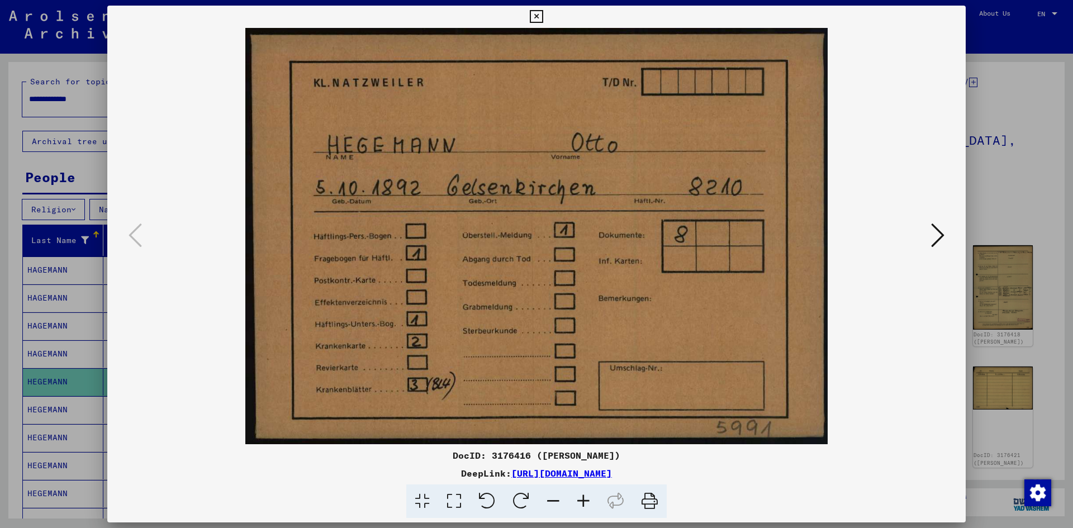
click at [946, 232] on button at bounding box center [938, 236] width 20 height 32
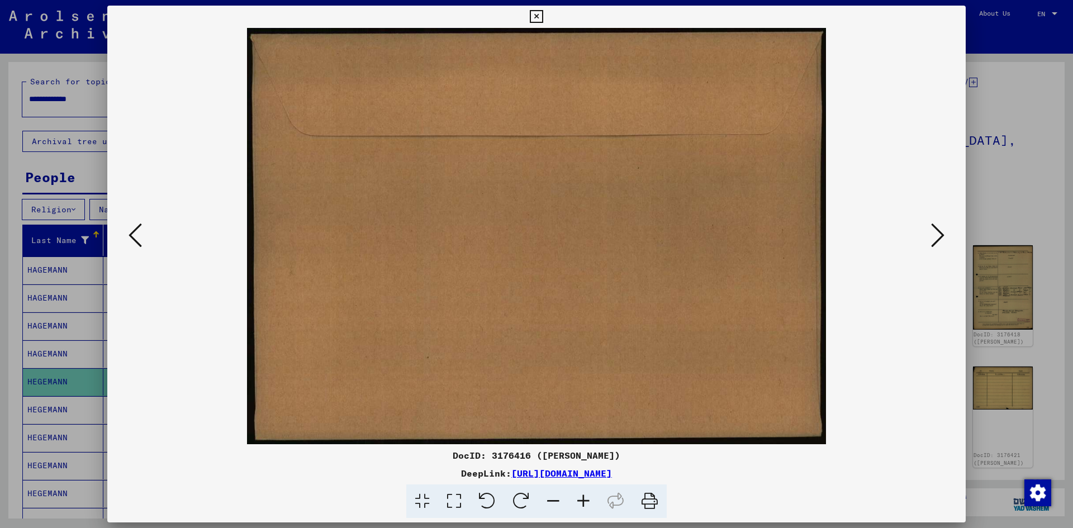
click at [946, 232] on button at bounding box center [938, 236] width 20 height 32
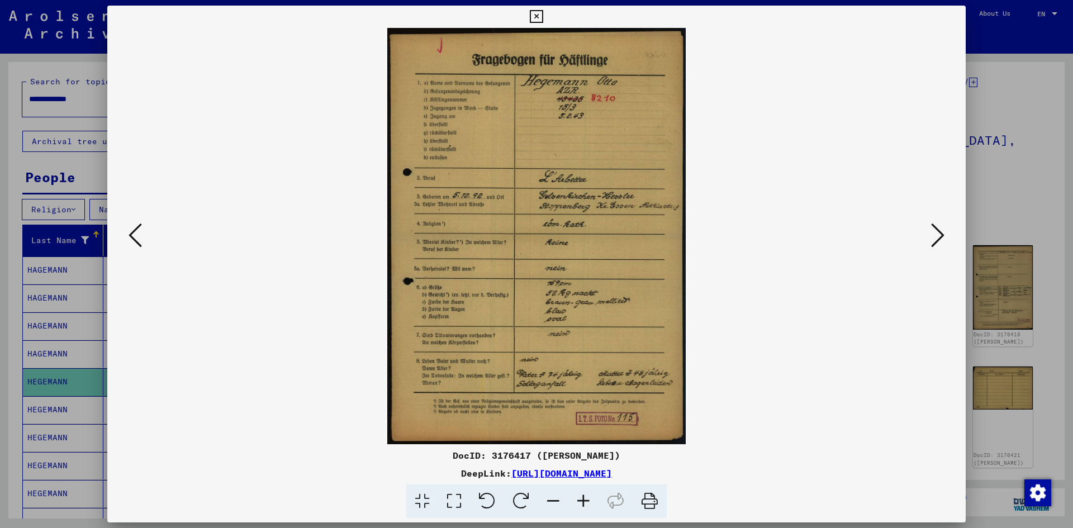
click at [935, 236] on icon at bounding box center [937, 235] width 13 height 27
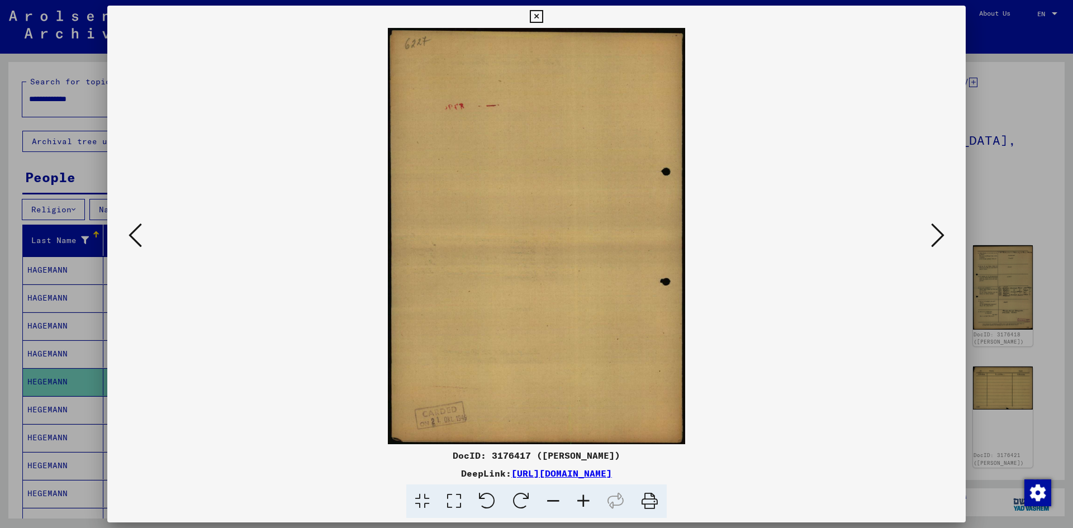
click at [935, 236] on icon at bounding box center [937, 235] width 13 height 27
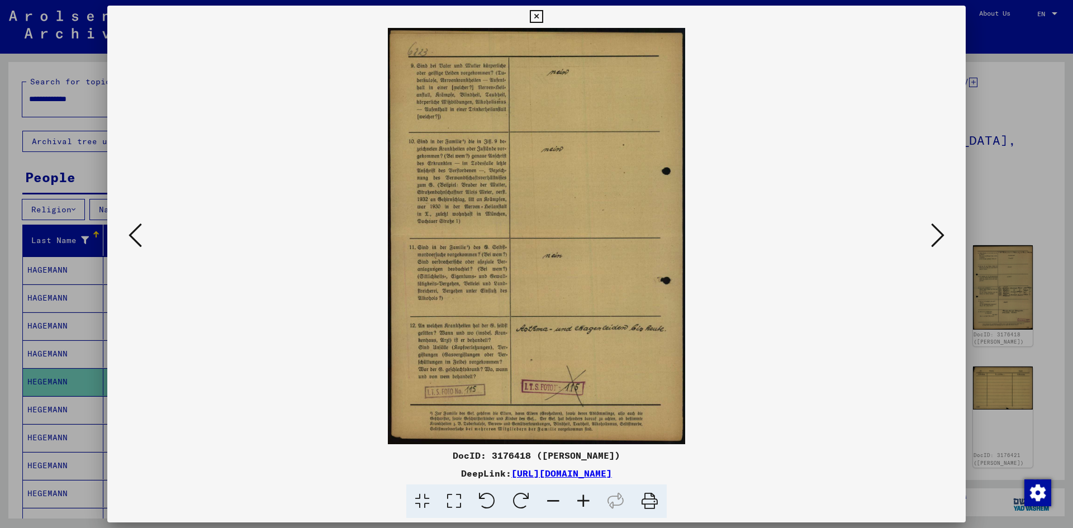
click at [935, 236] on icon at bounding box center [937, 235] width 13 height 27
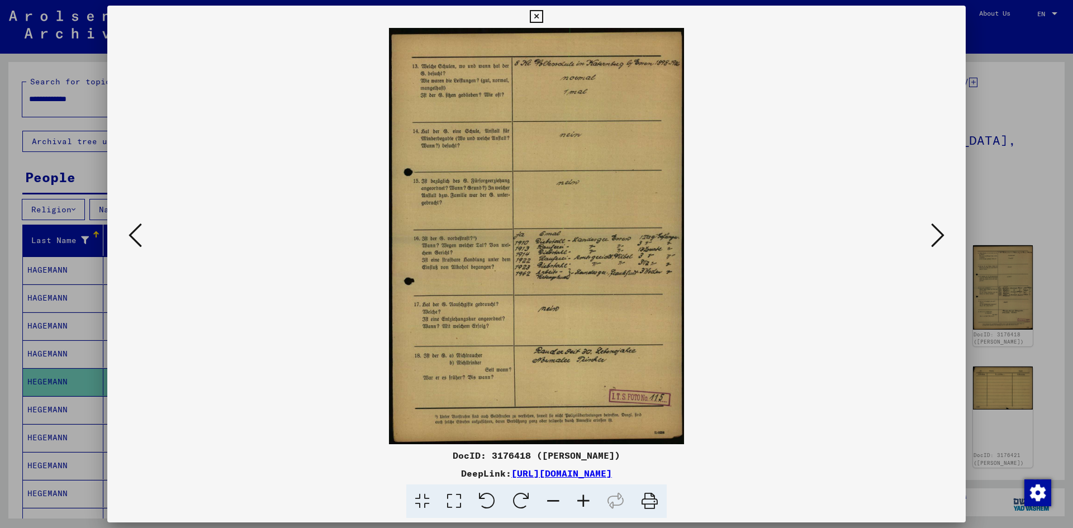
click at [935, 236] on icon at bounding box center [937, 235] width 13 height 27
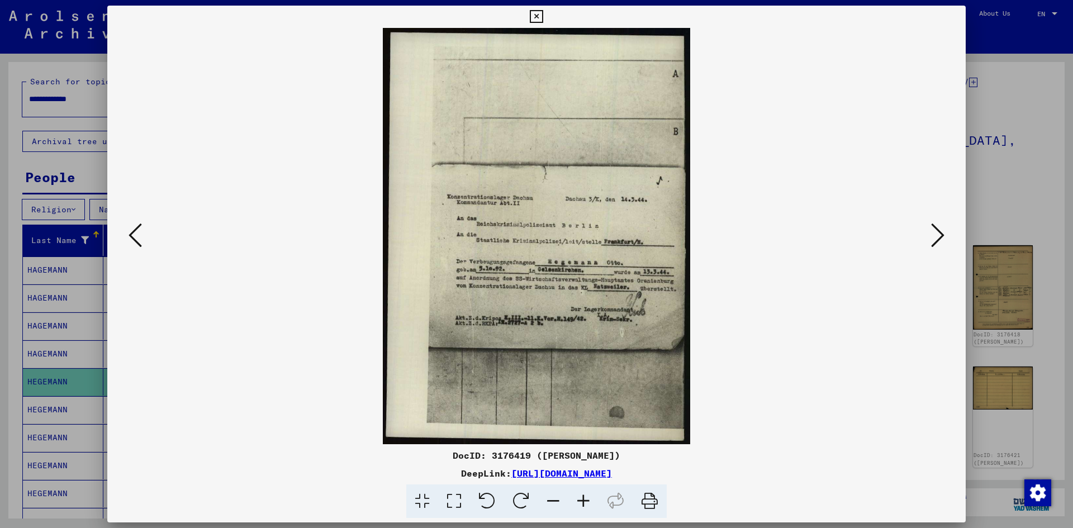
click at [935, 236] on icon at bounding box center [937, 235] width 13 height 27
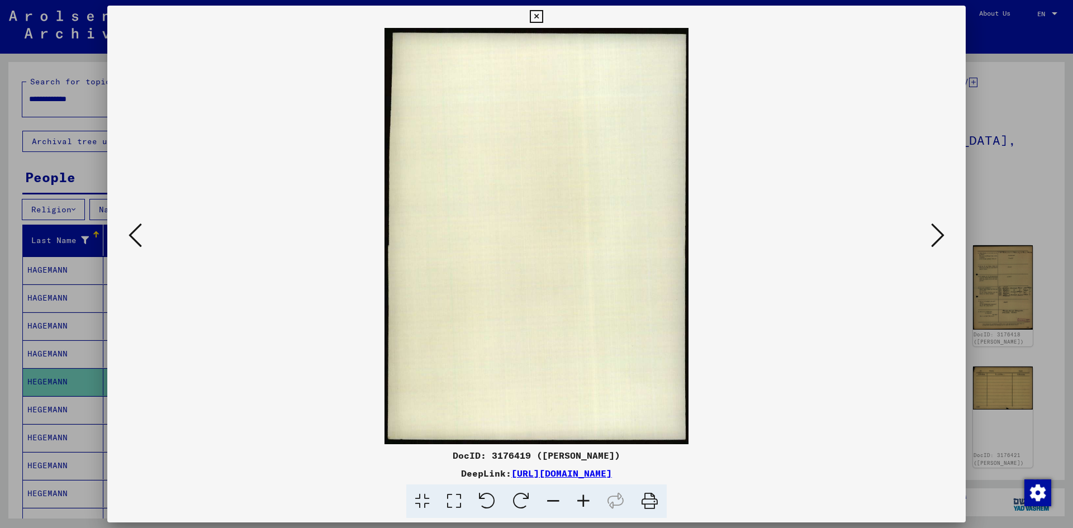
click at [935, 236] on icon at bounding box center [937, 235] width 13 height 27
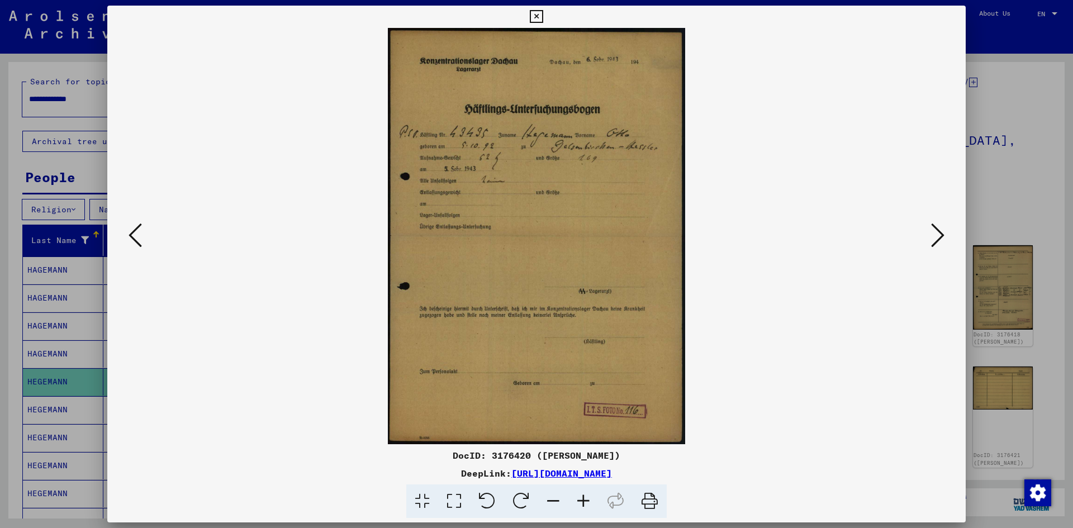
click at [935, 236] on icon at bounding box center [937, 235] width 13 height 27
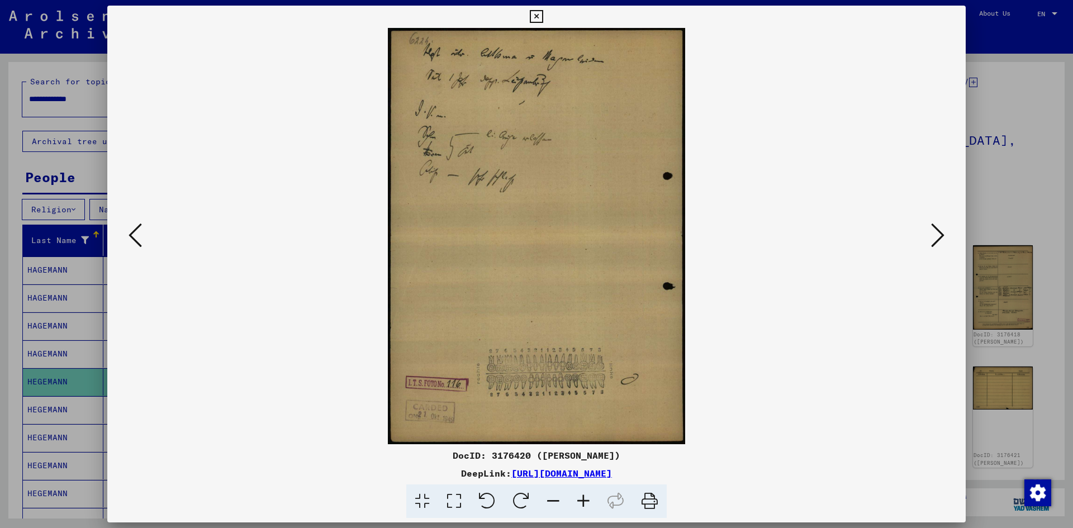
click at [931, 238] on icon at bounding box center [937, 235] width 13 height 27
